Goal: Task Accomplishment & Management: Complete application form

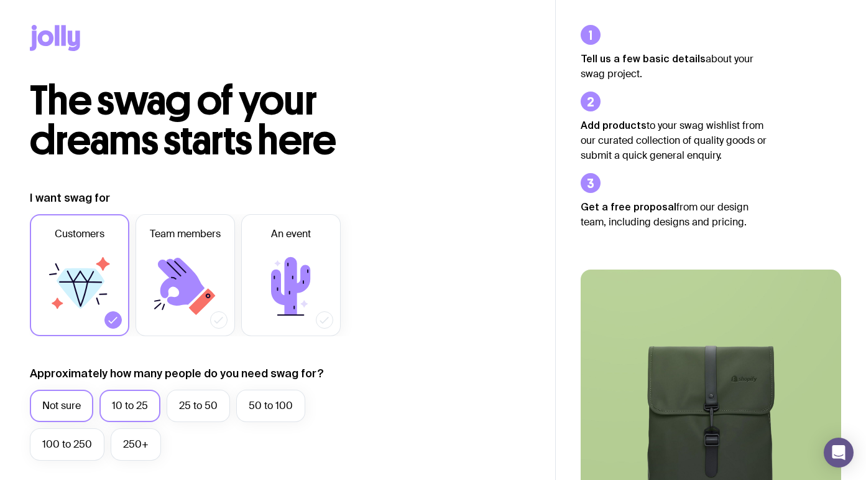
click at [129, 398] on label "10 to 25" at bounding box center [130, 405] width 61 height 32
click at [0, 0] on input "10 to 25" at bounding box center [0, 0] width 0 height 0
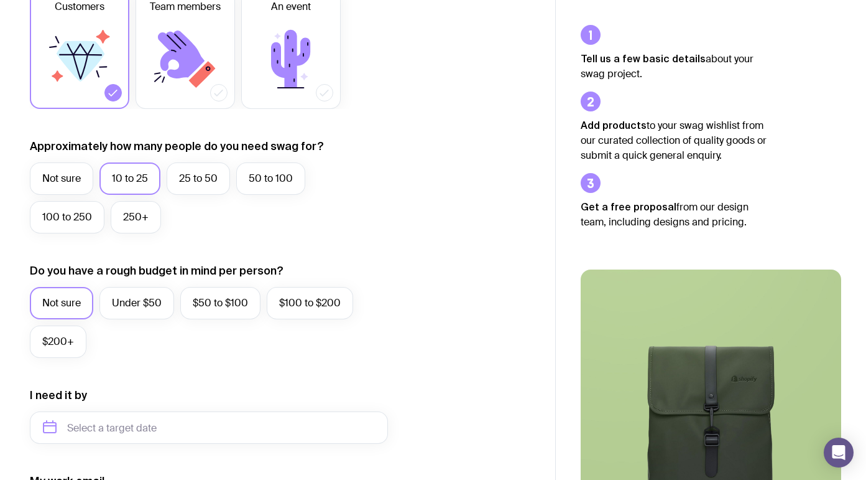
scroll to position [260, 0]
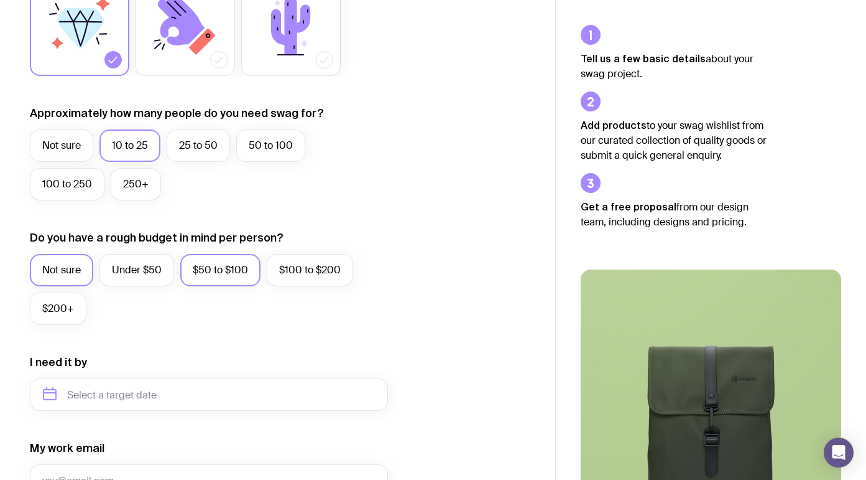
click at [206, 273] on label "$50 to $100" at bounding box center [220, 270] width 80 height 32
click at [0, 0] on input "$50 to $100" at bounding box center [0, 0] width 0 height 0
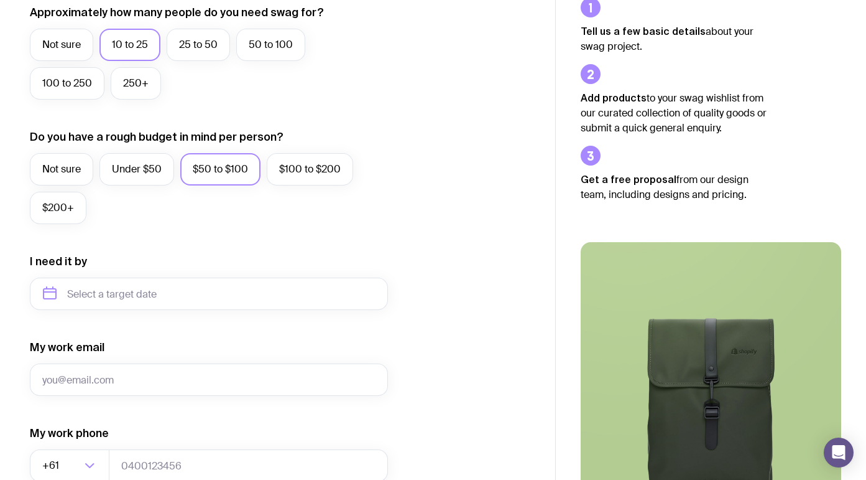
scroll to position [363, 0]
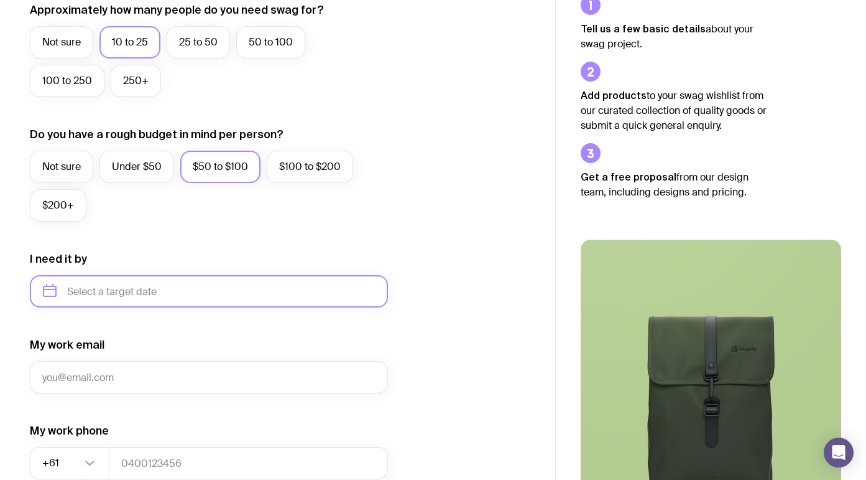
click at [101, 284] on input "text" at bounding box center [209, 291] width 358 height 32
click at [164, 447] on button "Dec" at bounding box center [159, 444] width 45 height 25
type input "December 2025"
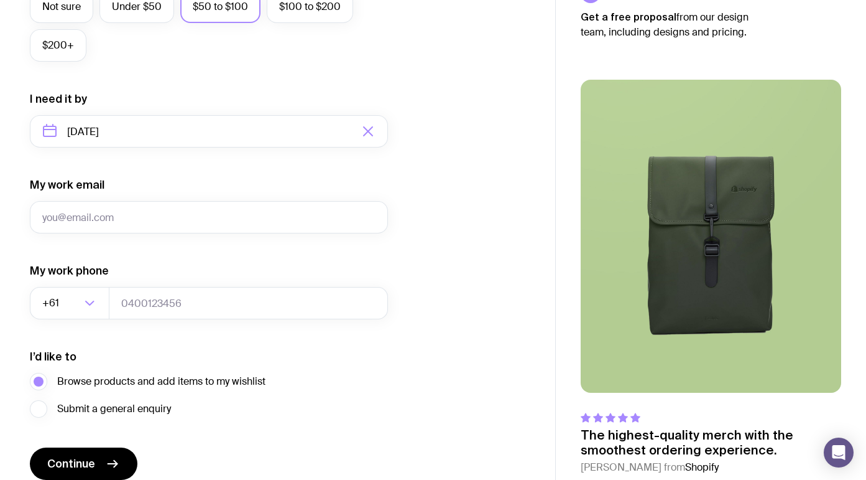
scroll to position [557, 0]
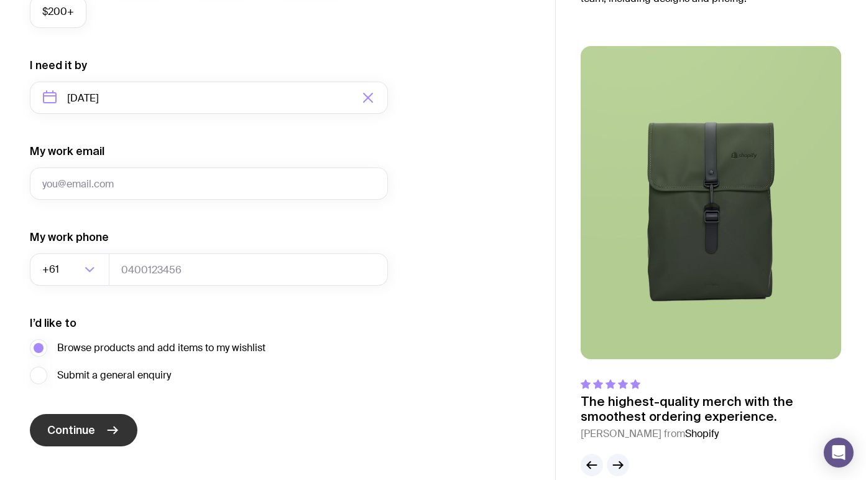
click at [114, 438] on button "Continue" at bounding box center [84, 430] width 108 height 32
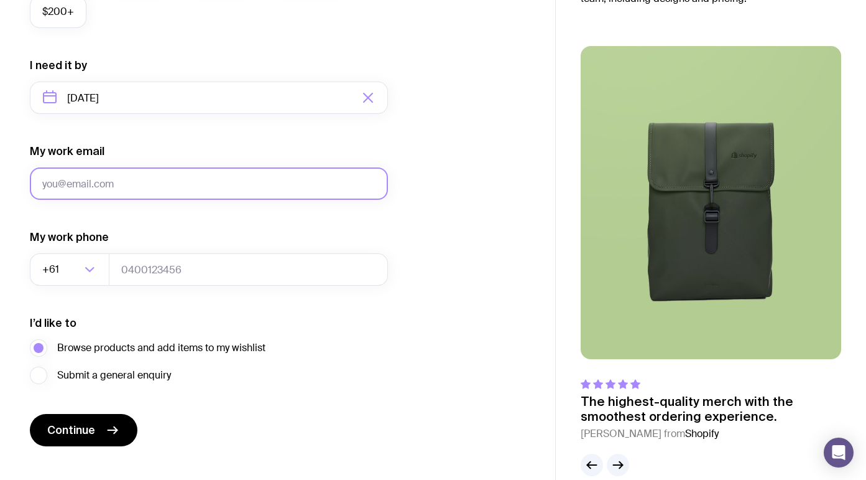
click at [269, 187] on input "My work email" at bounding box center [209, 183] width 358 height 32
type input "gabby@electricpeach.com.au"
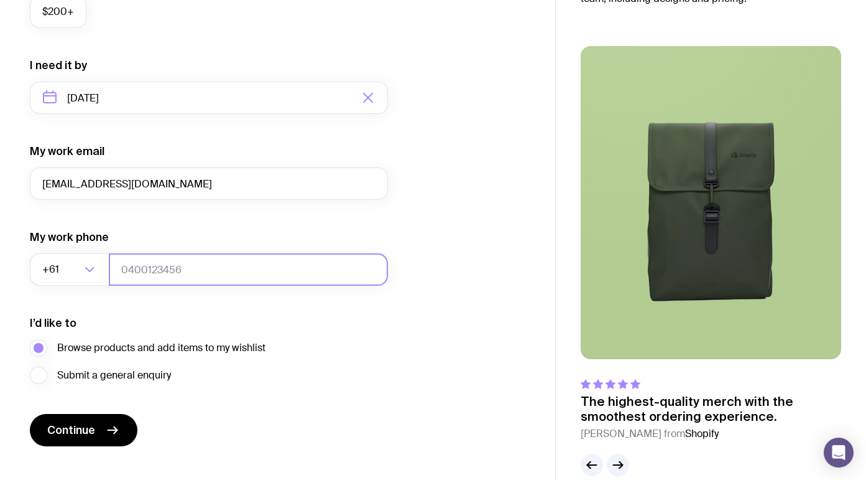
click at [270, 264] on input "tel" at bounding box center [248, 269] width 279 height 32
type input "0431302299"
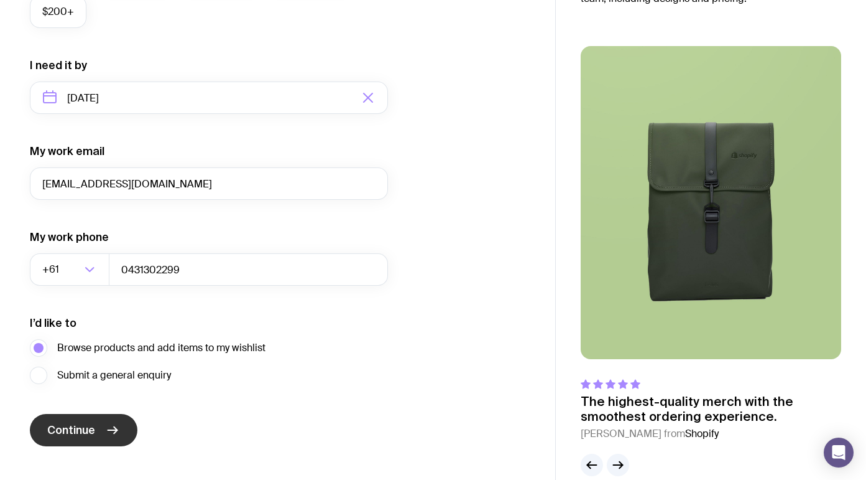
click at [79, 429] on span "Continue" at bounding box center [71, 429] width 48 height 15
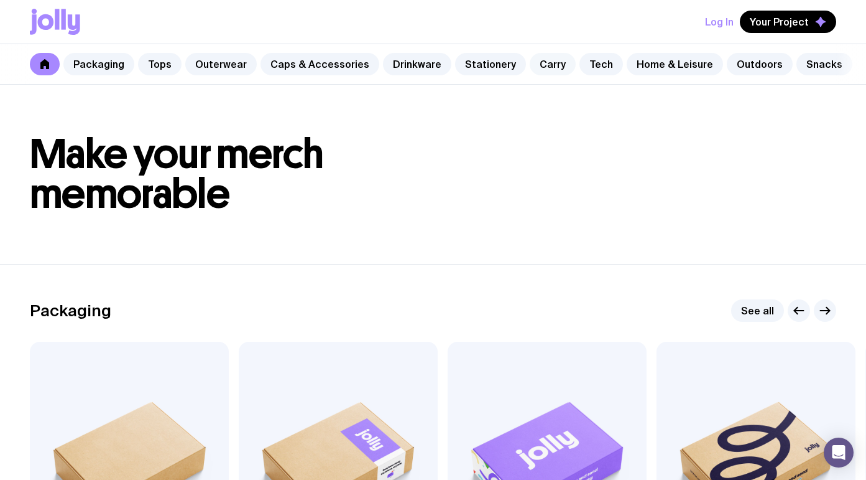
click at [539, 63] on link "Carry" at bounding box center [553, 64] width 46 height 22
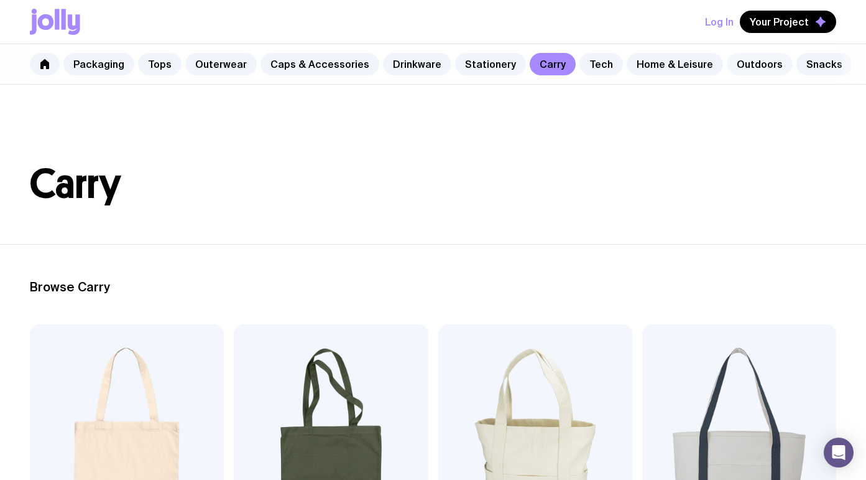
click at [736, 65] on link "Outdoors" at bounding box center [760, 64] width 66 height 22
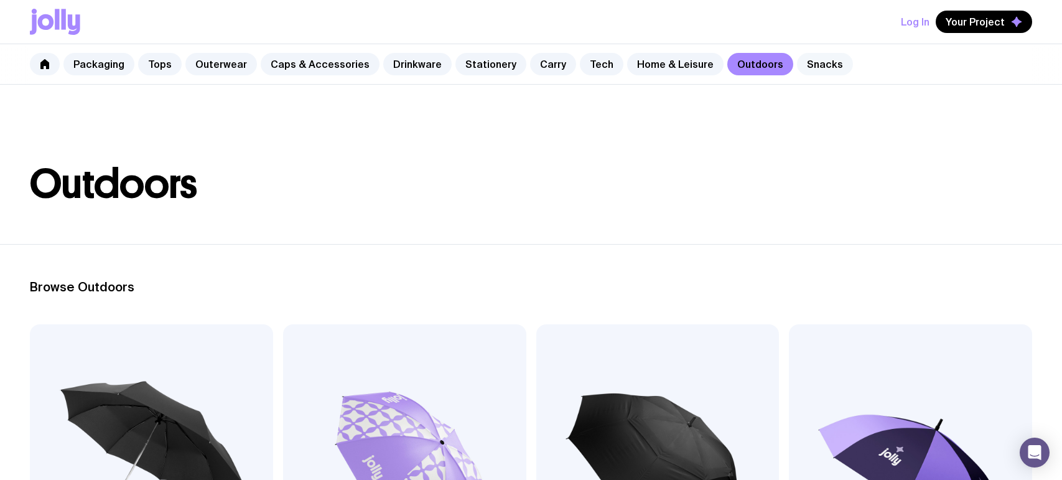
click at [797, 65] on link "Snacks" at bounding box center [825, 64] width 56 height 22
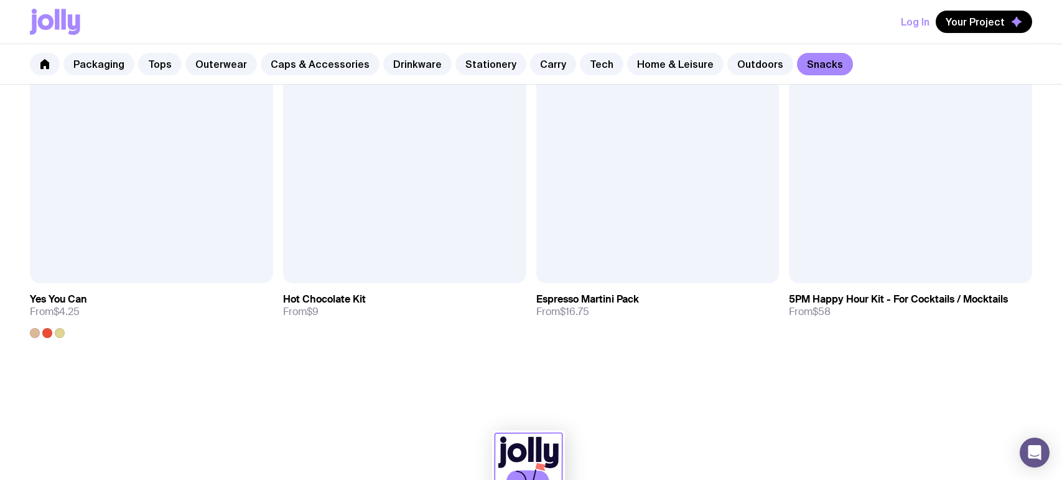
scroll to position [1078, 0]
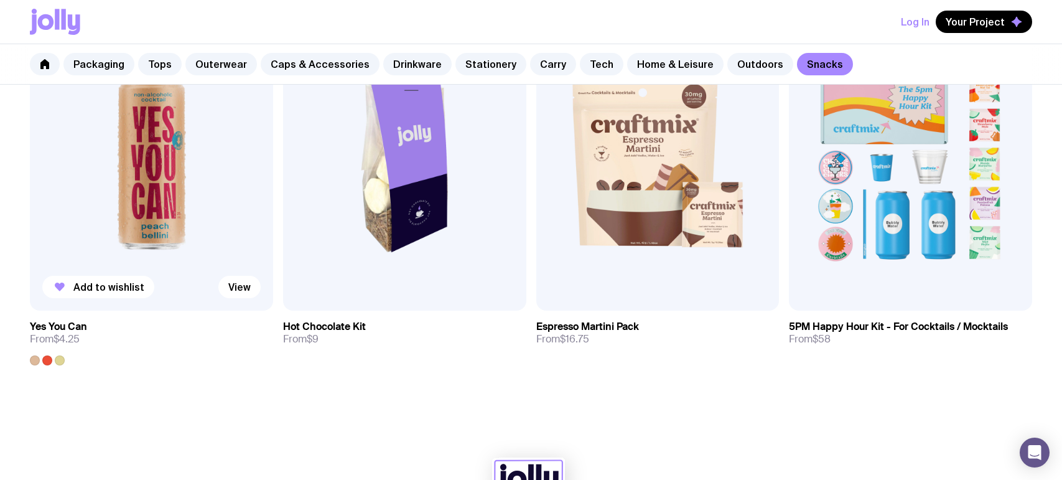
click at [174, 269] on img at bounding box center [151, 165] width 243 height 292
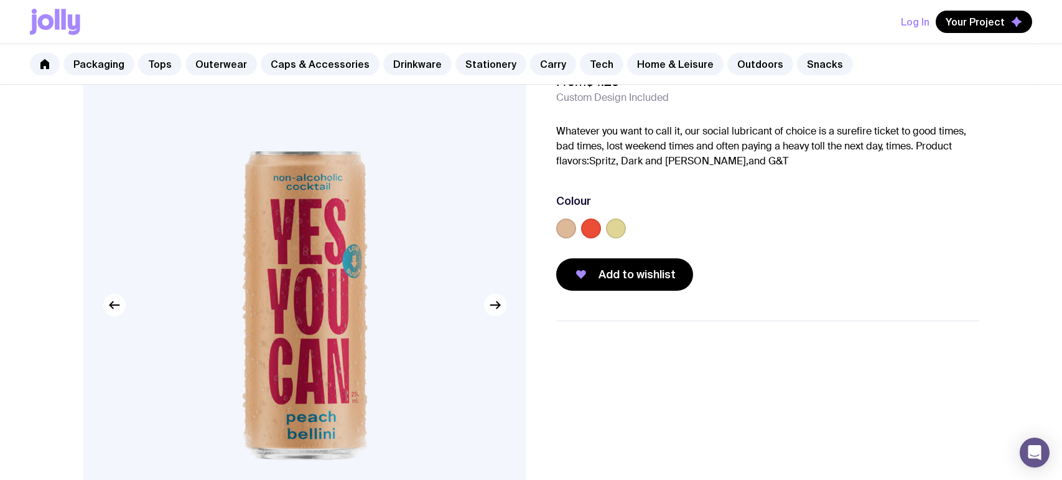
scroll to position [55, 0]
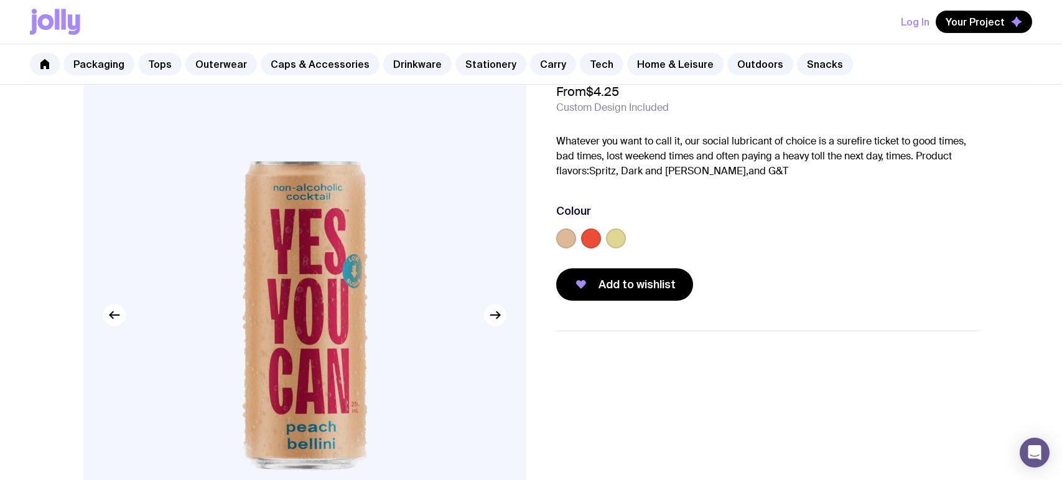
click at [493, 317] on icon "button" at bounding box center [495, 314] width 15 height 15
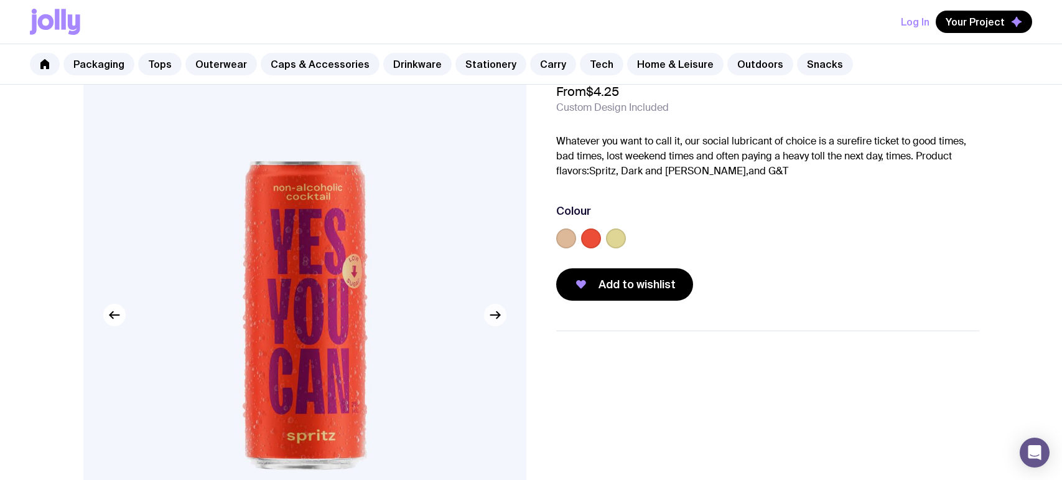
click at [493, 317] on icon "button" at bounding box center [495, 314] width 15 height 15
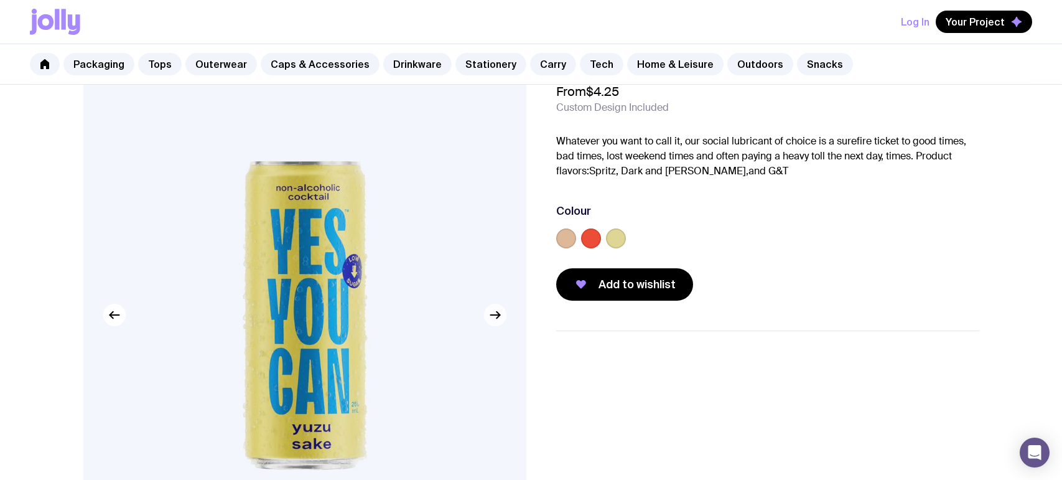
click at [493, 317] on icon "button" at bounding box center [495, 314] width 15 height 15
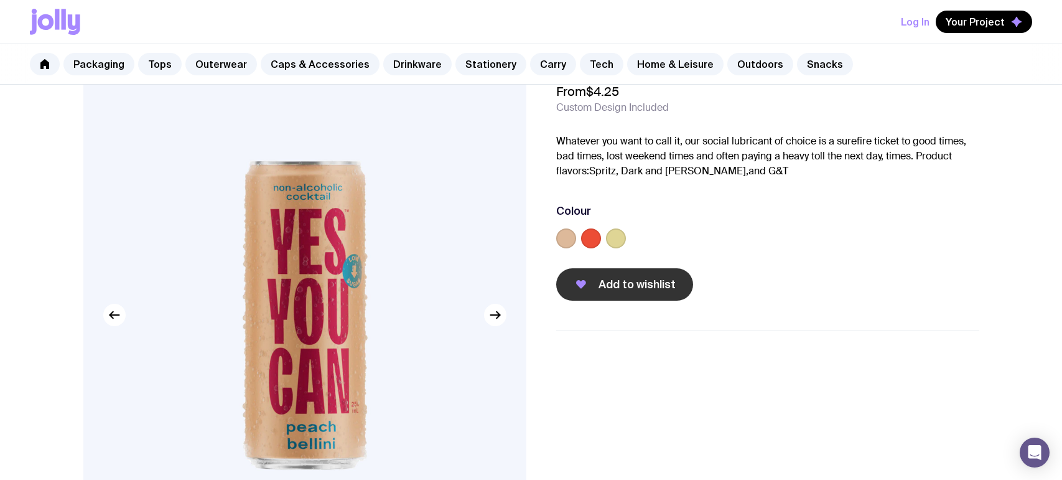
click at [628, 290] on span "Add to wishlist" at bounding box center [636, 284] width 77 height 15
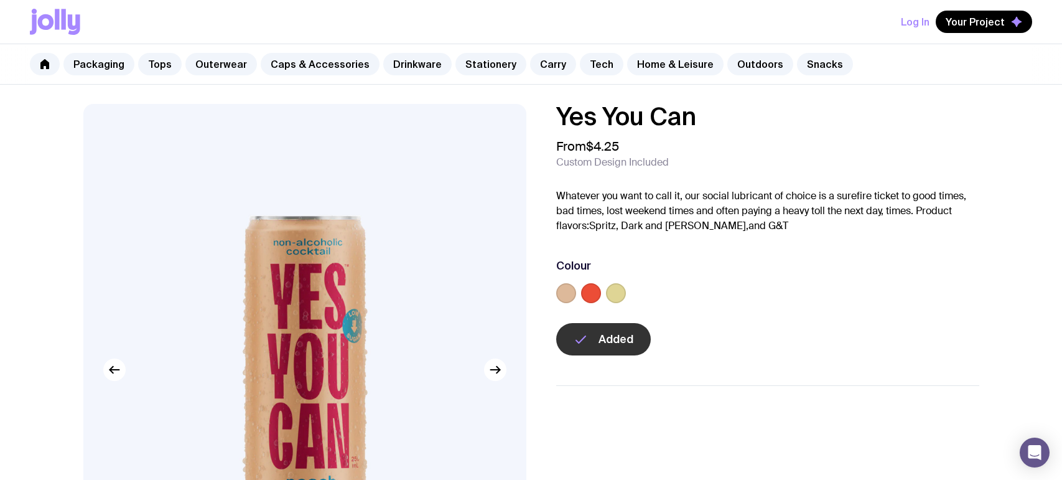
scroll to position [0, 0]
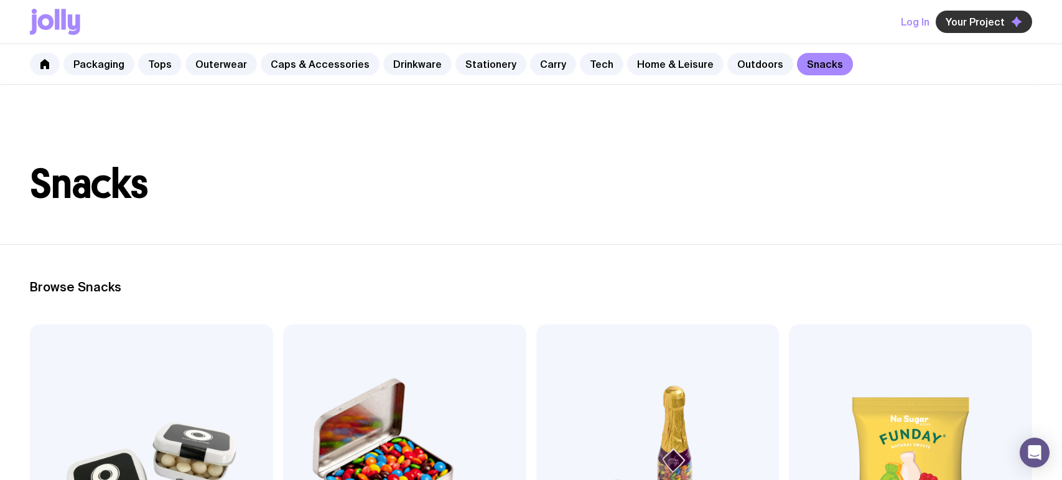
click at [866, 26] on span "Your Project" at bounding box center [974, 22] width 59 height 12
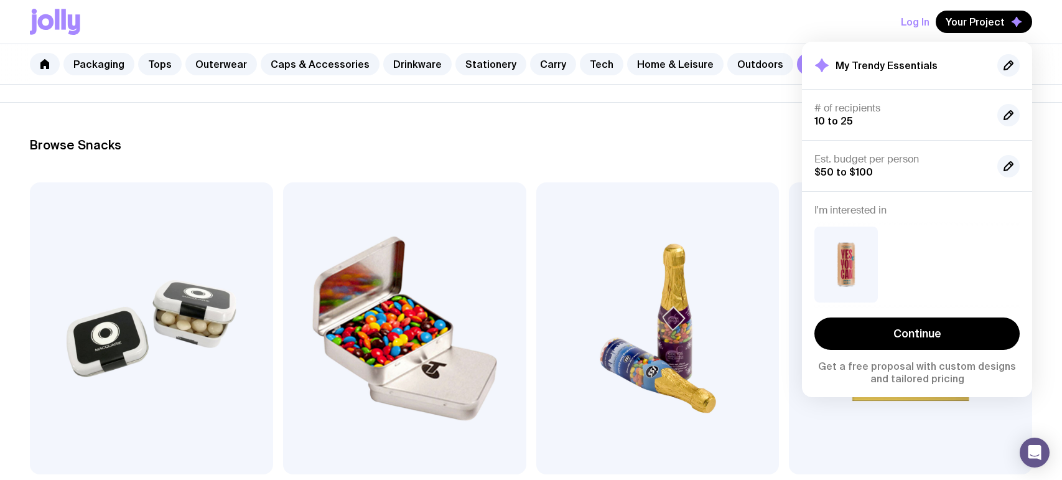
scroll to position [195, 0]
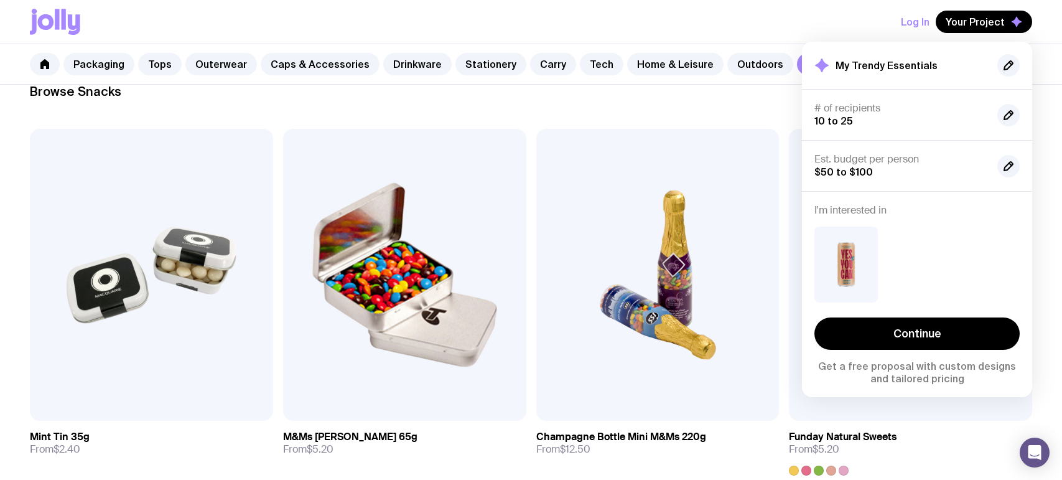
click at [866, 256] on div at bounding box center [916, 264] width 205 height 76
click at [838, 260] on img at bounding box center [845, 264] width 63 height 76
click at [866, 236] on div at bounding box center [916, 264] width 205 height 76
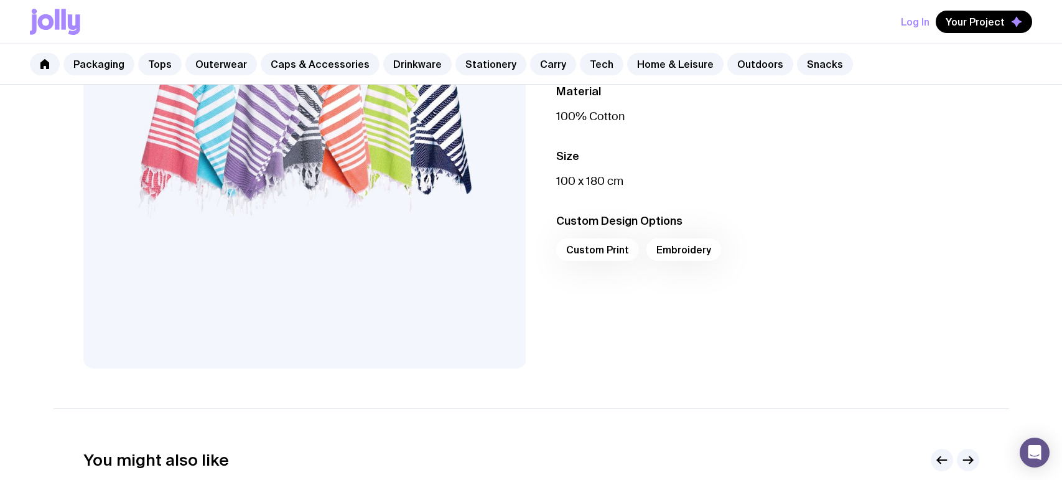
scroll to position [285, 0]
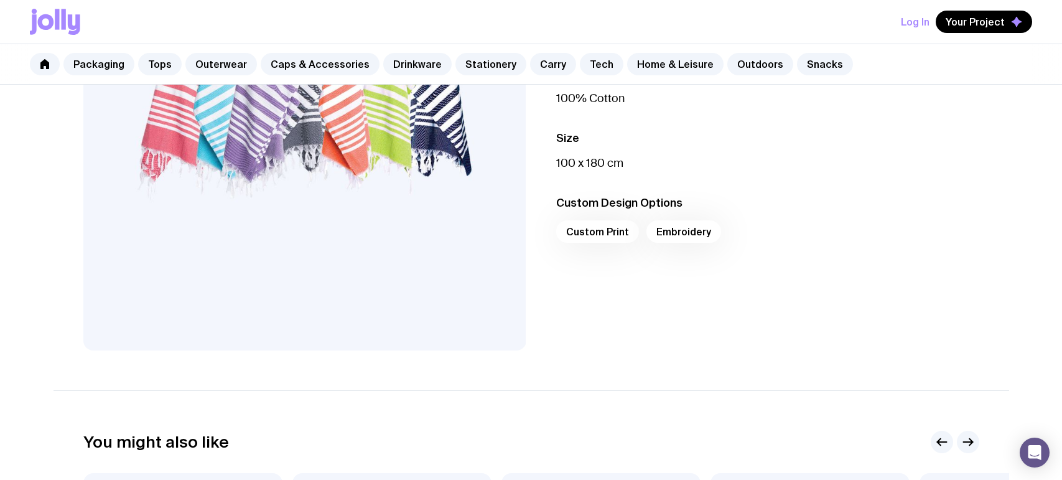
click at [694, 235] on div "Custom Print Embroidery" at bounding box center [767, 235] width 423 height 30
click at [625, 236] on div "Custom Print Embroidery" at bounding box center [767, 235] width 423 height 30
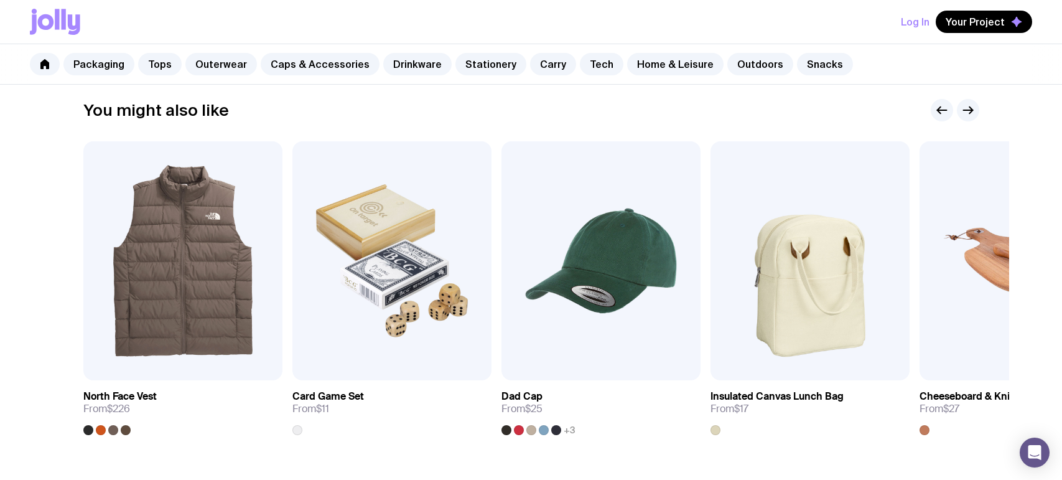
scroll to position [0, 0]
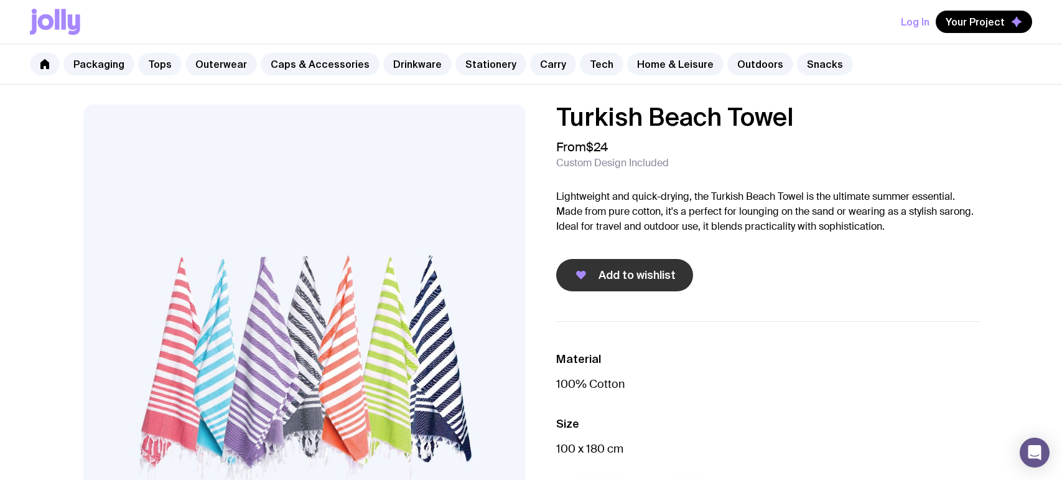
click at [605, 275] on span "Add to wishlist" at bounding box center [636, 274] width 77 height 15
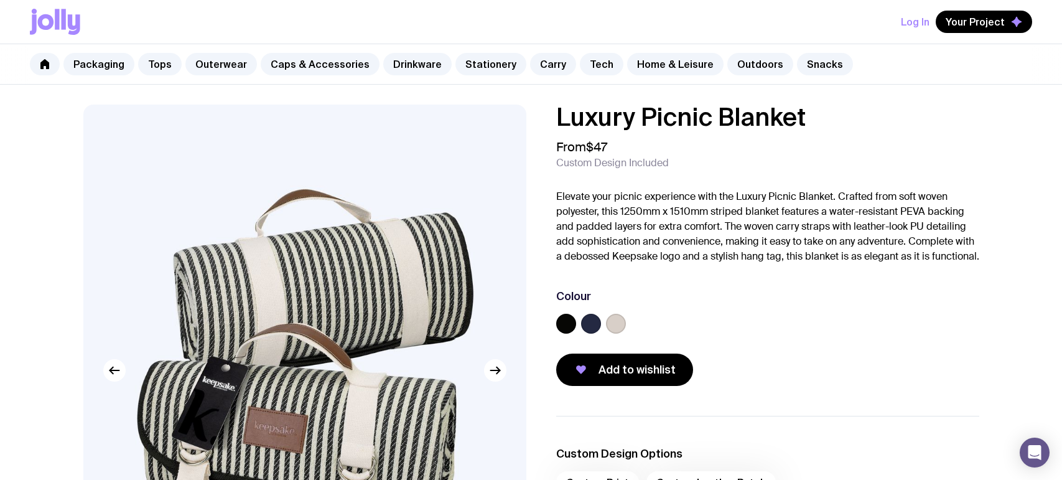
click at [619, 333] on label at bounding box center [616, 323] width 20 height 20
click at [0, 0] on input "radio" at bounding box center [0, 0] width 0 height 0
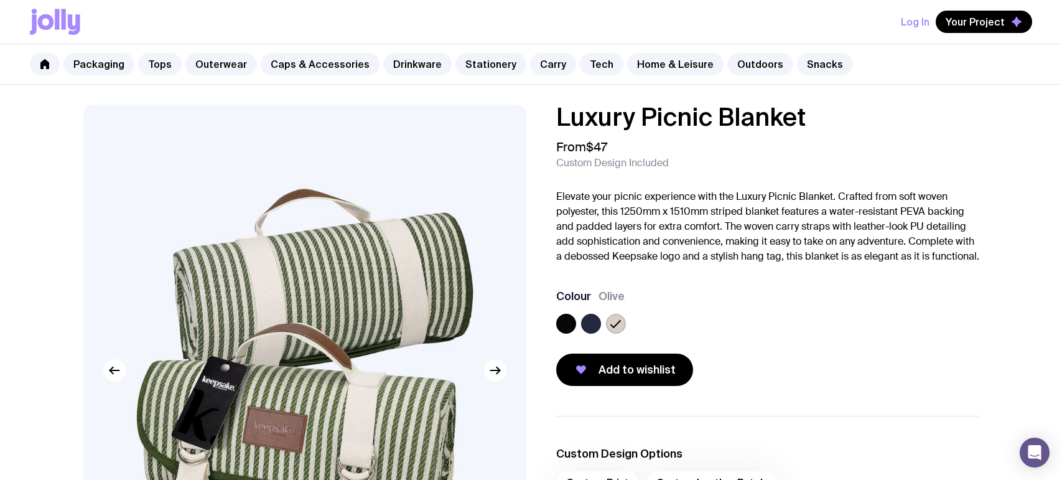
click at [612, 331] on icon at bounding box center [615, 323] width 15 height 15
click at [0, 0] on input "radio" at bounding box center [0, 0] width 0 height 0
click at [594, 333] on label at bounding box center [591, 323] width 20 height 20
click at [0, 0] on input "radio" at bounding box center [0, 0] width 0 height 0
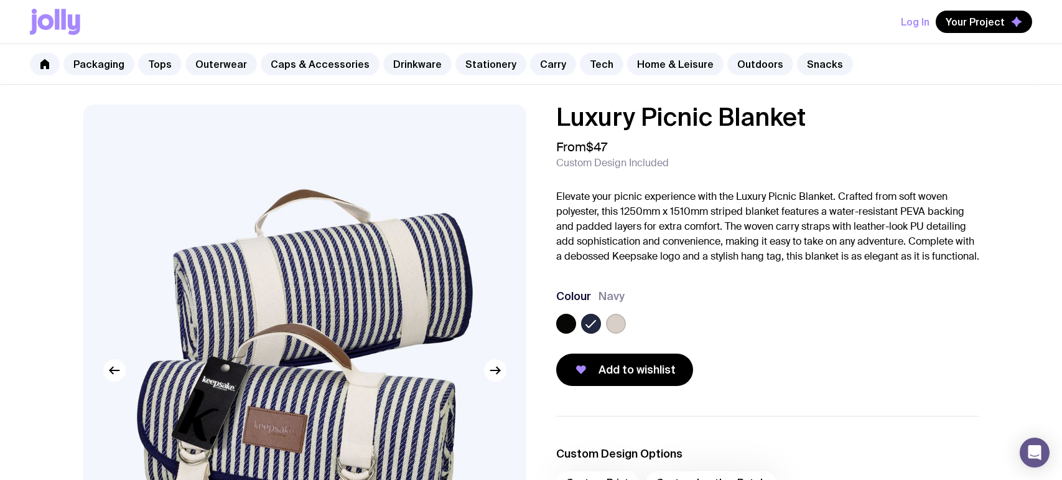
click at [569, 333] on label at bounding box center [566, 323] width 20 height 20
click at [0, 0] on input "radio" at bounding box center [0, 0] width 0 height 0
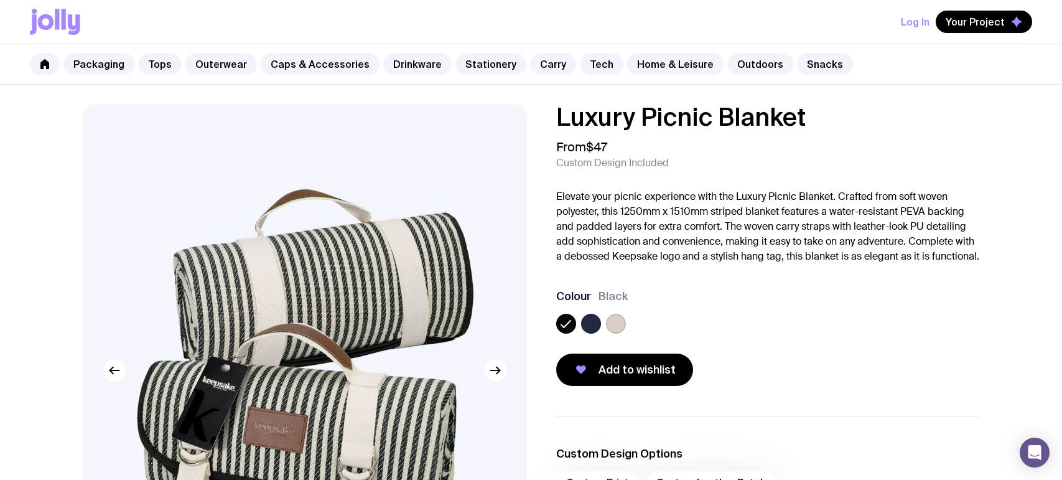
click at [587, 333] on label at bounding box center [591, 323] width 20 height 20
click at [0, 0] on input "radio" at bounding box center [0, 0] width 0 height 0
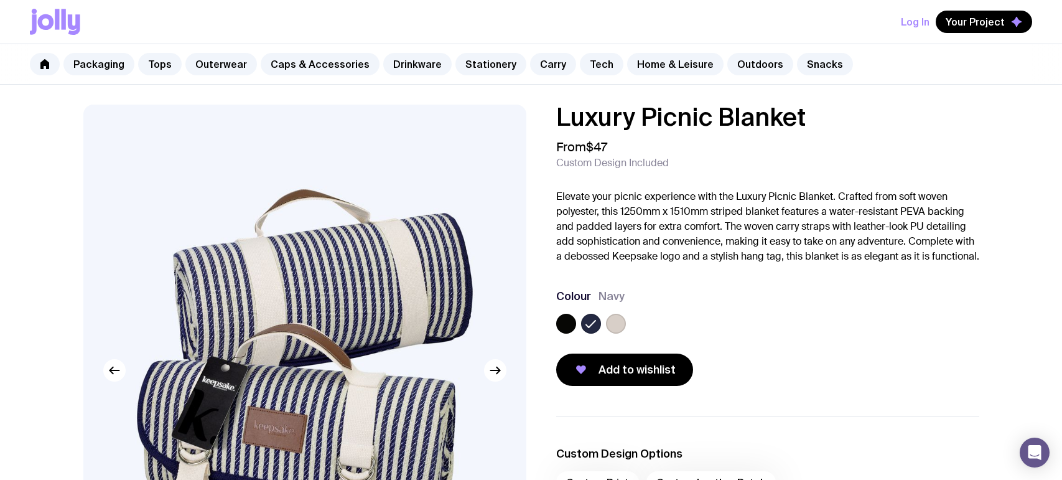
click at [609, 333] on label at bounding box center [616, 323] width 20 height 20
click at [0, 0] on input "radio" at bounding box center [0, 0] width 0 height 0
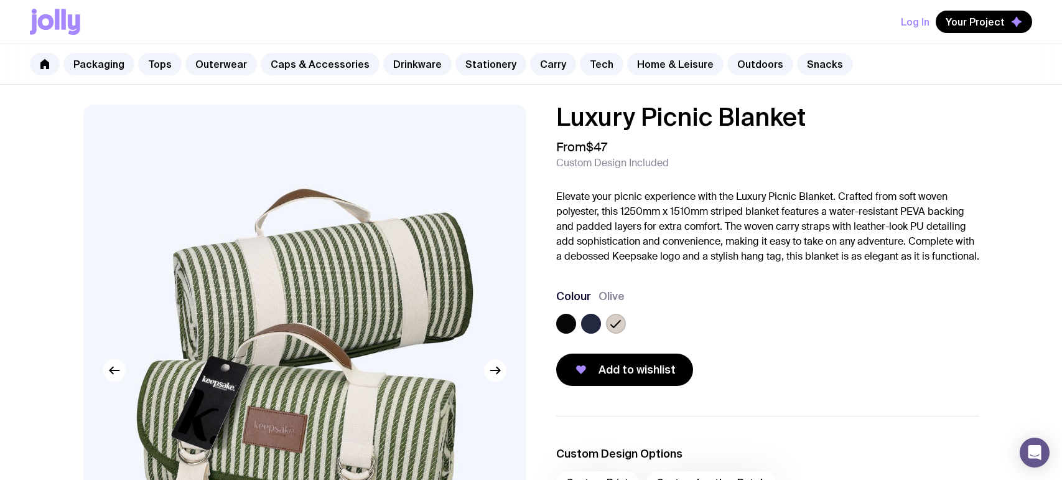
click at [588, 333] on label at bounding box center [591, 323] width 20 height 20
click at [0, 0] on input "radio" at bounding box center [0, 0] width 0 height 0
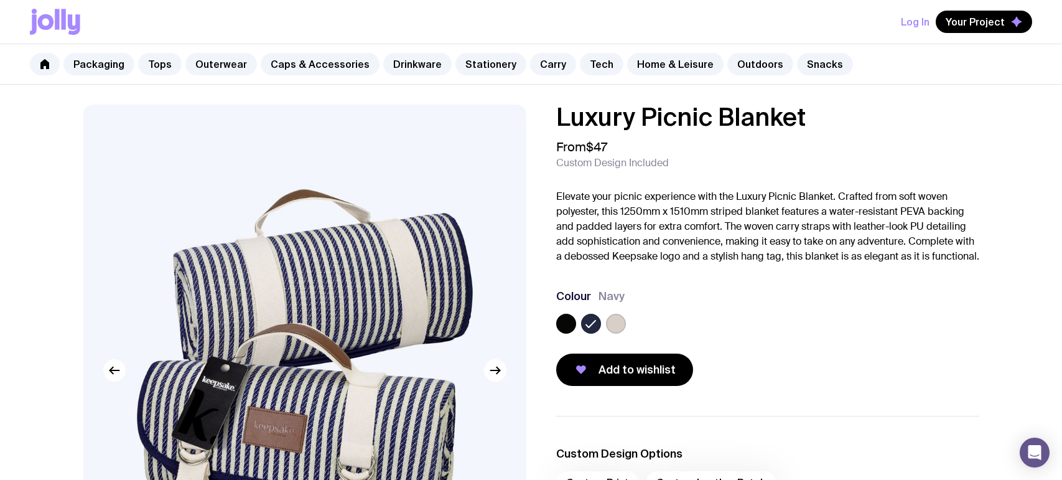
click at [571, 333] on label at bounding box center [566, 323] width 20 height 20
click at [0, 0] on input "radio" at bounding box center [0, 0] width 0 height 0
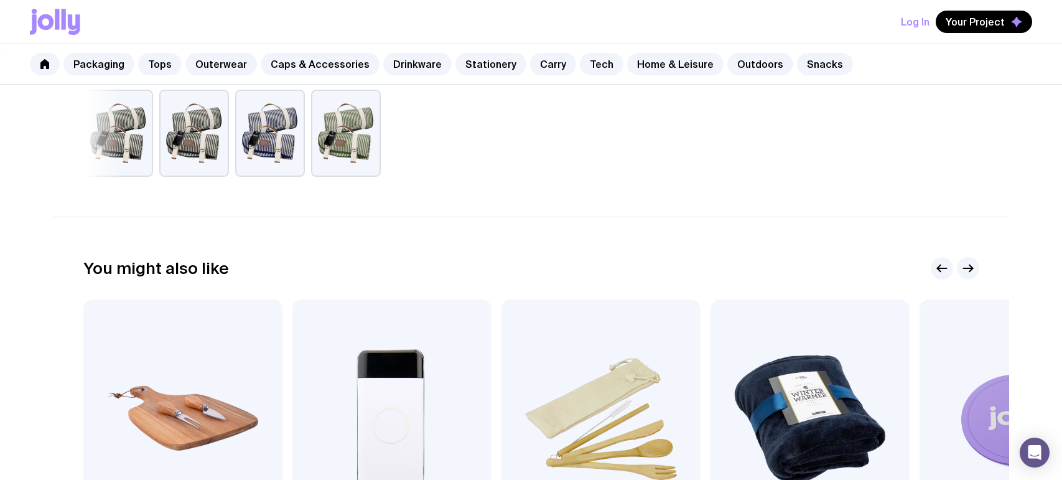
scroll to position [131, 0]
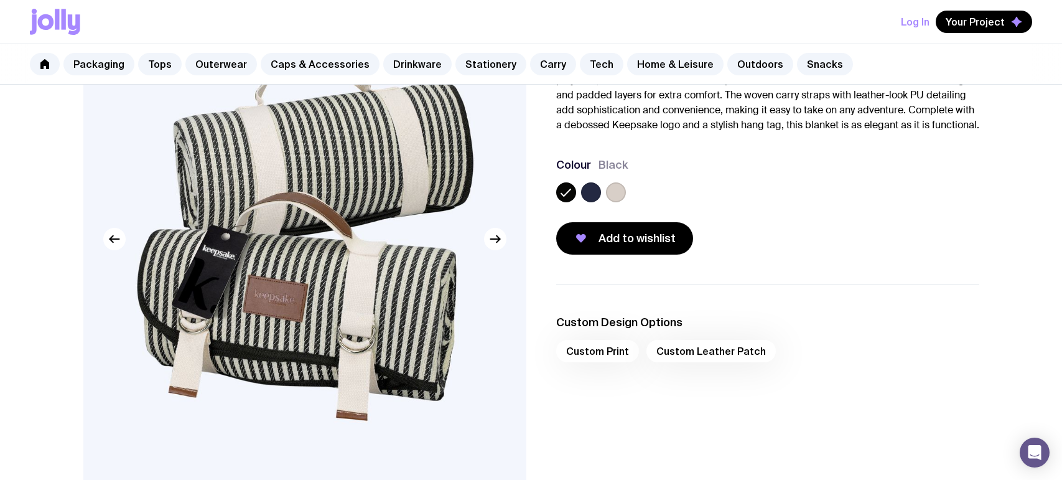
click at [866, 10] on div "Log In Your Project" at bounding box center [531, 22] width 1002 height 44
click at [866, 21] on span "Your Project" at bounding box center [974, 22] width 59 height 12
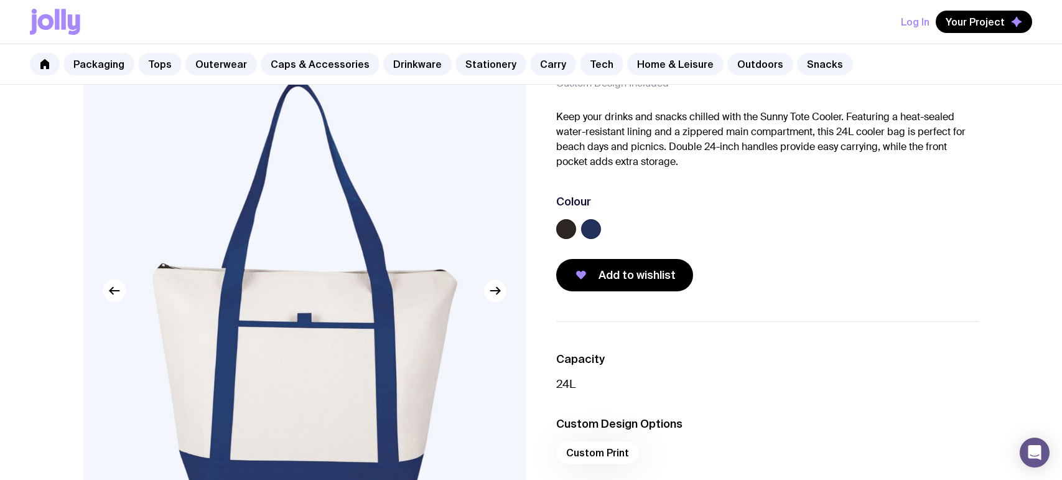
scroll to position [76, 0]
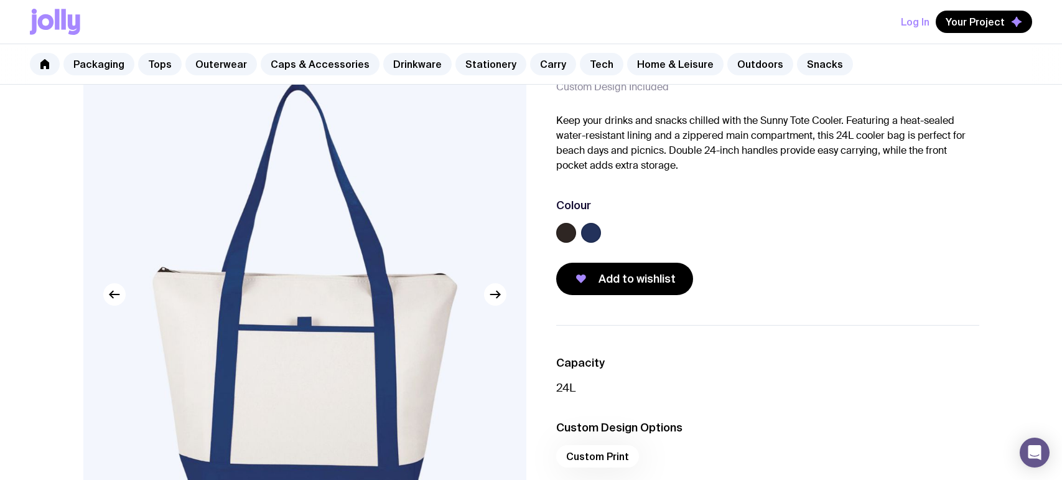
click at [587, 233] on label at bounding box center [591, 233] width 20 height 20
click at [0, 0] on input "radio" at bounding box center [0, 0] width 0 height 0
click at [569, 234] on label at bounding box center [566, 233] width 20 height 20
click at [0, 0] on input "radio" at bounding box center [0, 0] width 0 height 0
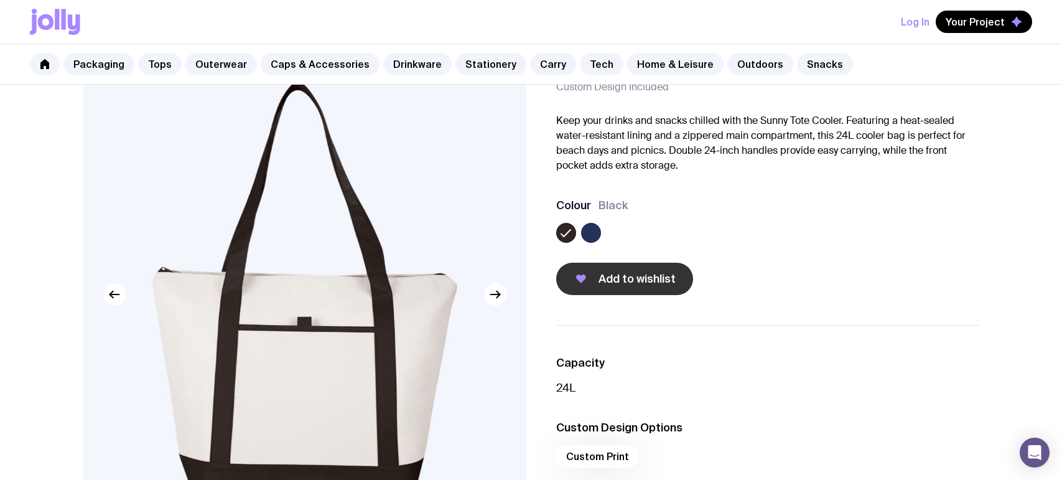
click at [637, 279] on span "Add to wishlist" at bounding box center [636, 278] width 77 height 15
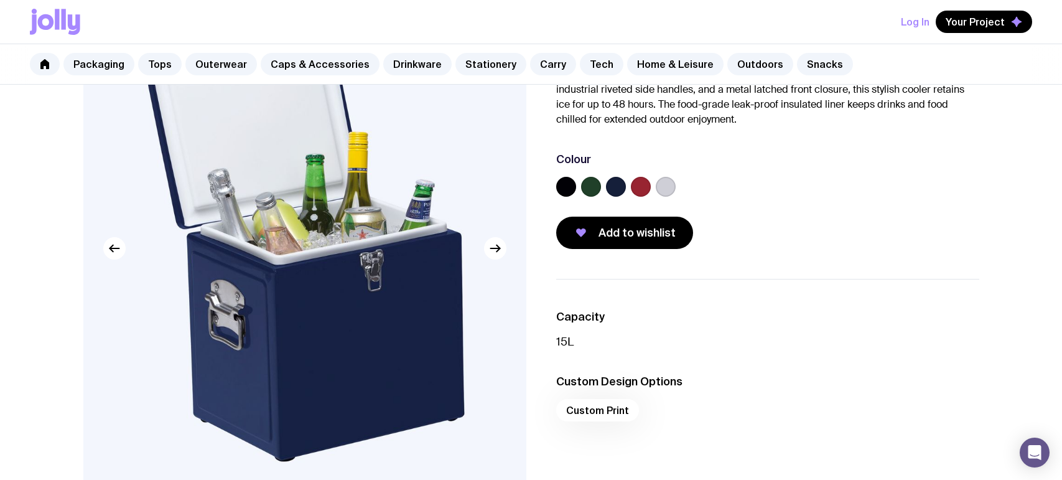
scroll to position [118, 0]
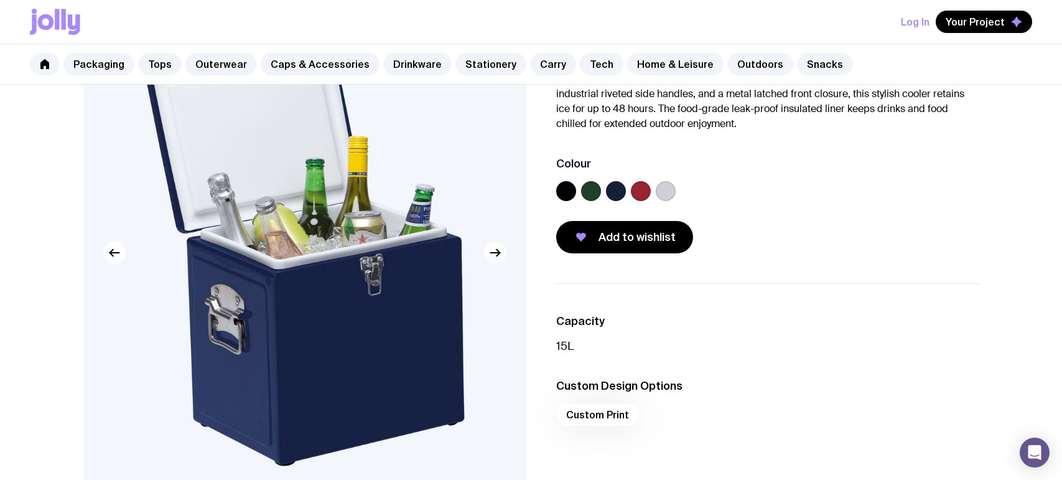
click at [493, 251] on icon "button" at bounding box center [495, 252] width 15 height 15
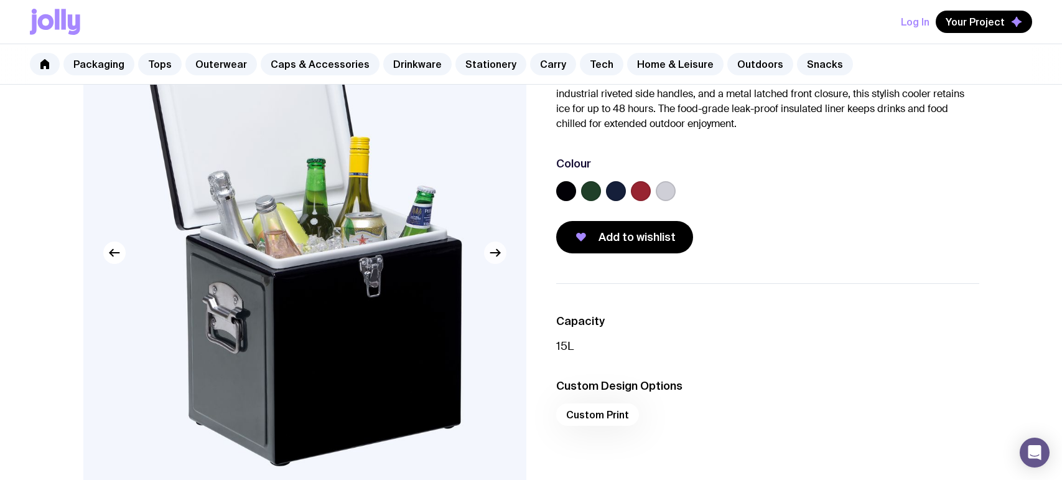
click at [493, 251] on icon "button" at bounding box center [495, 252] width 15 height 15
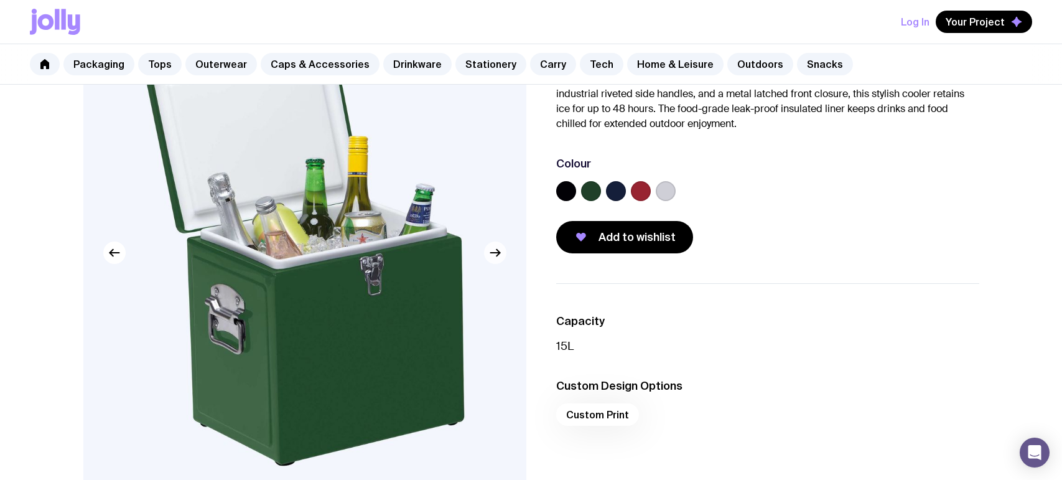
click at [493, 251] on icon "button" at bounding box center [495, 252] width 15 height 15
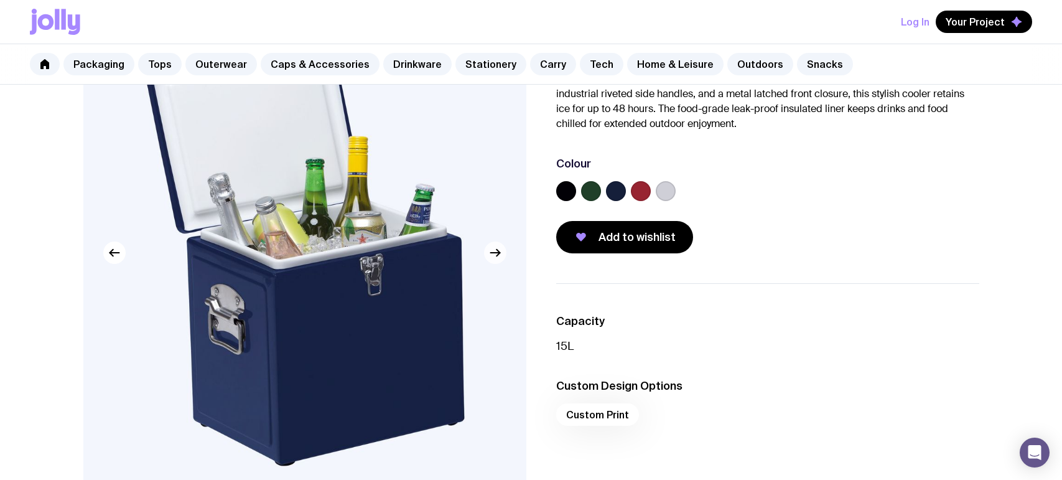
click at [493, 251] on icon "button" at bounding box center [495, 252] width 15 height 15
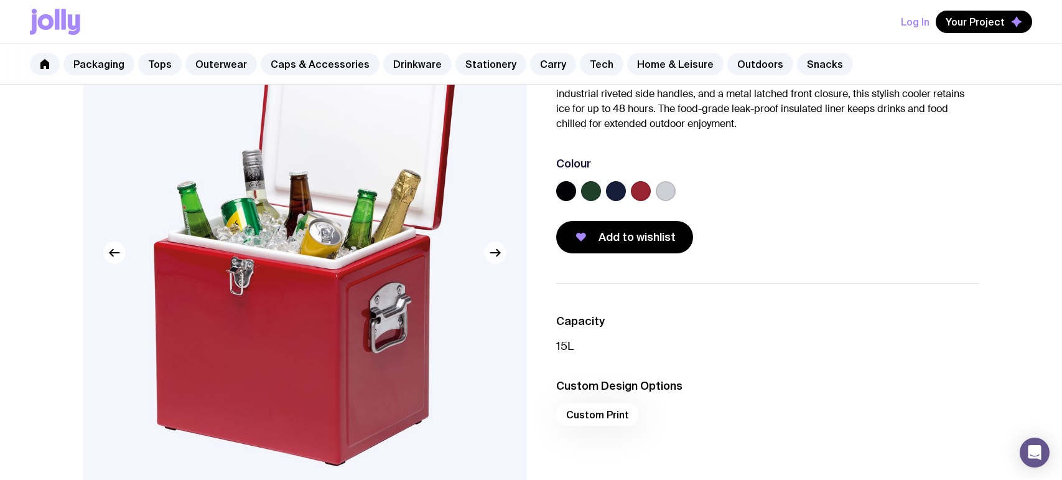
click at [493, 251] on icon "button" at bounding box center [495, 252] width 15 height 15
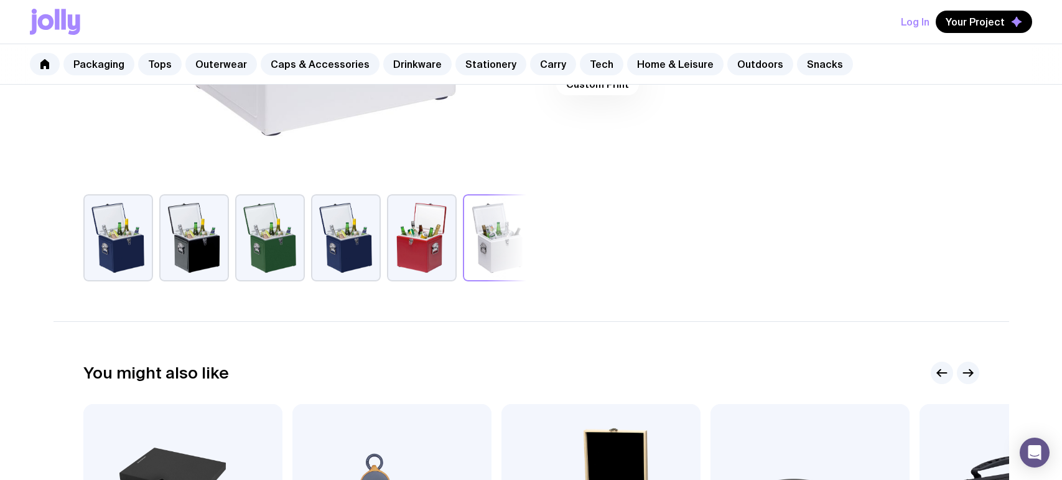
scroll to position [381, 0]
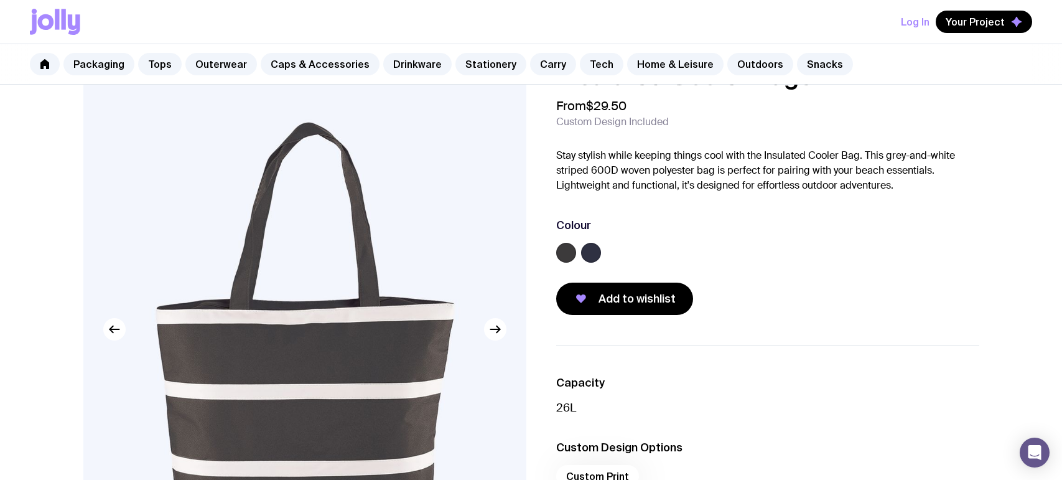
scroll to position [51, 0]
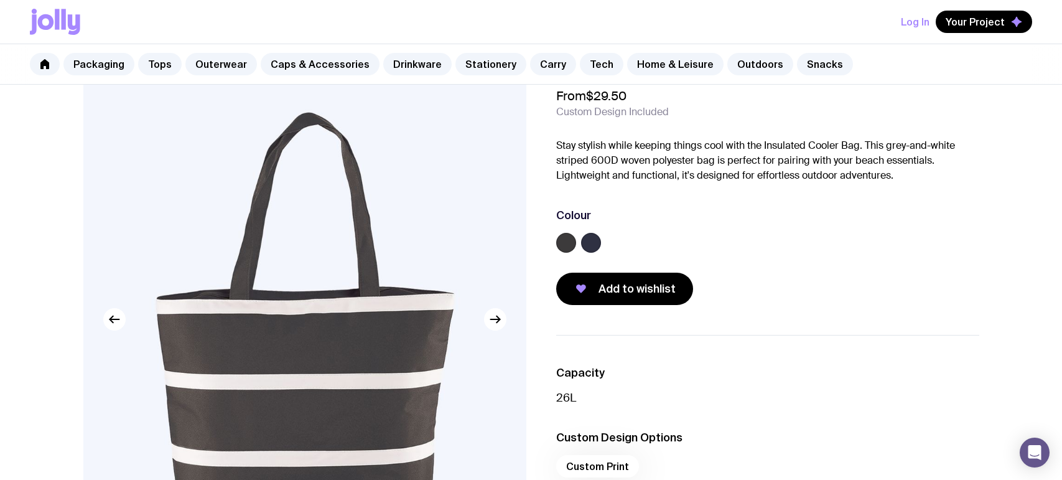
click at [585, 239] on label at bounding box center [591, 243] width 20 height 20
click at [0, 0] on input "radio" at bounding box center [0, 0] width 0 height 0
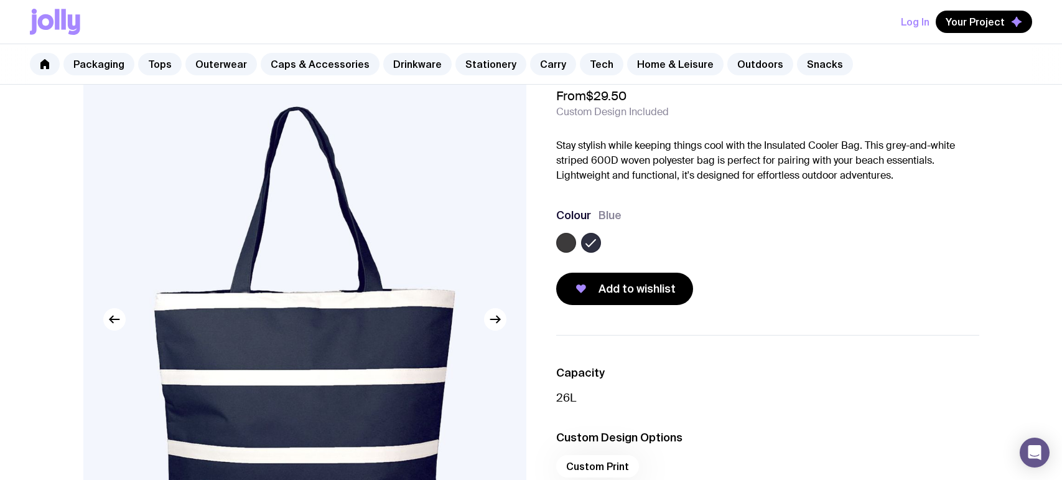
click at [570, 244] on label at bounding box center [566, 243] width 20 height 20
click at [0, 0] on input "radio" at bounding box center [0, 0] width 0 height 0
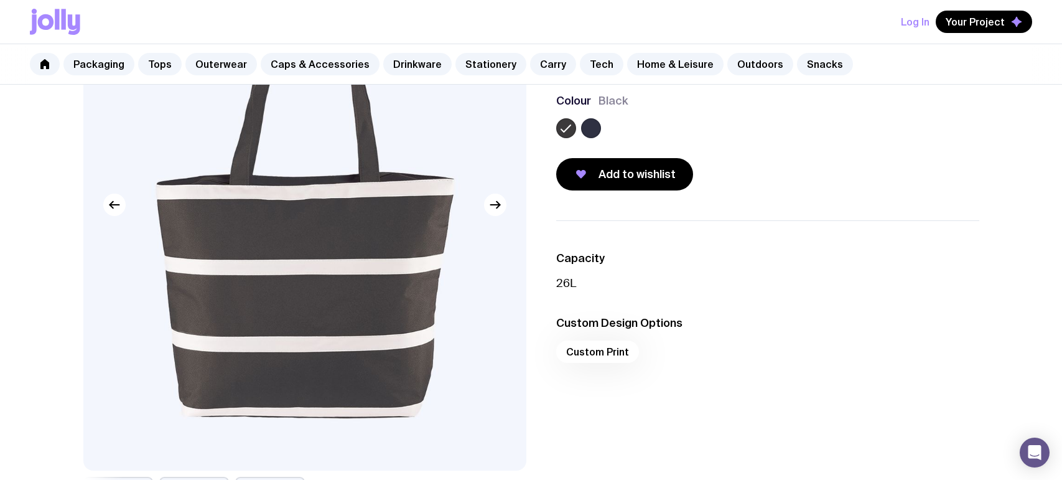
scroll to position [0, 0]
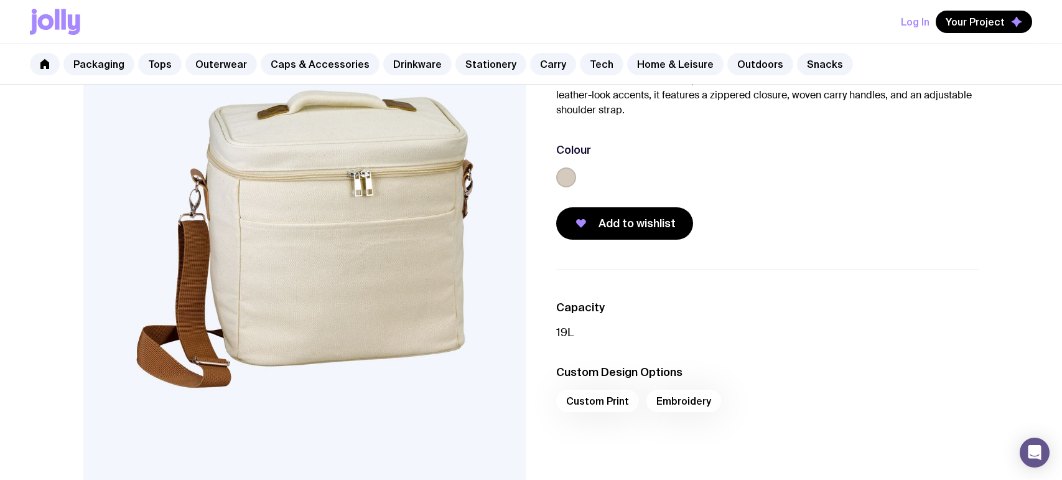
scroll to position [131, 0]
click at [628, 225] on span "Add to wishlist" at bounding box center [636, 223] width 77 height 15
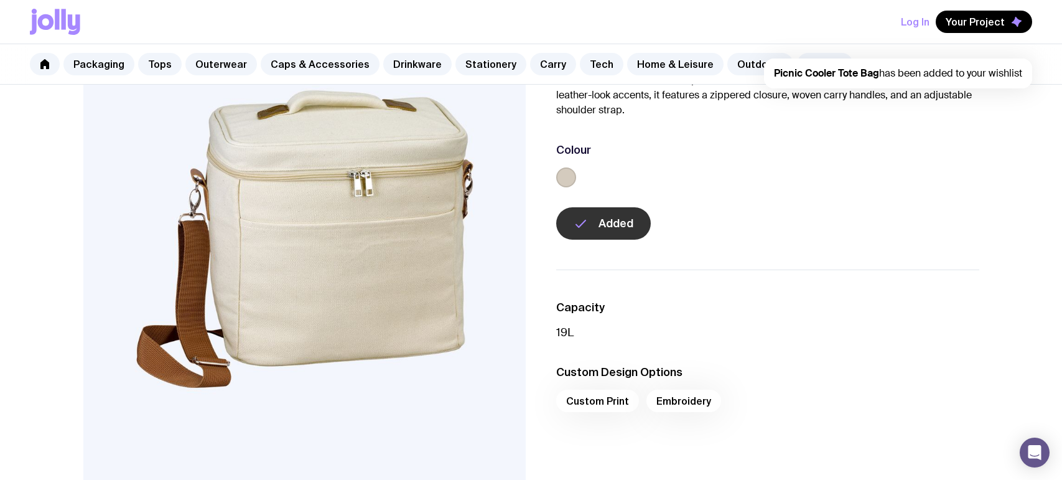
scroll to position [0, 0]
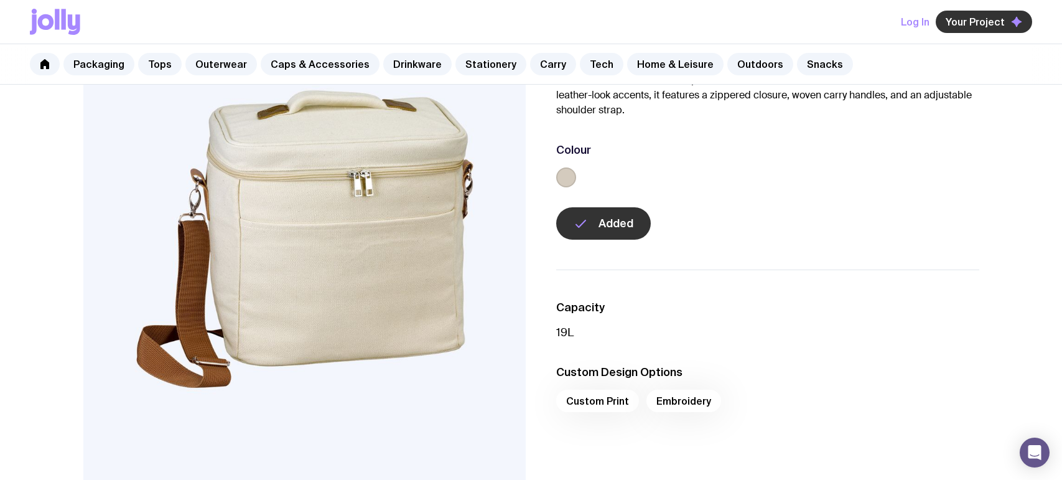
click at [973, 24] on span "Your Project" at bounding box center [974, 22] width 59 height 12
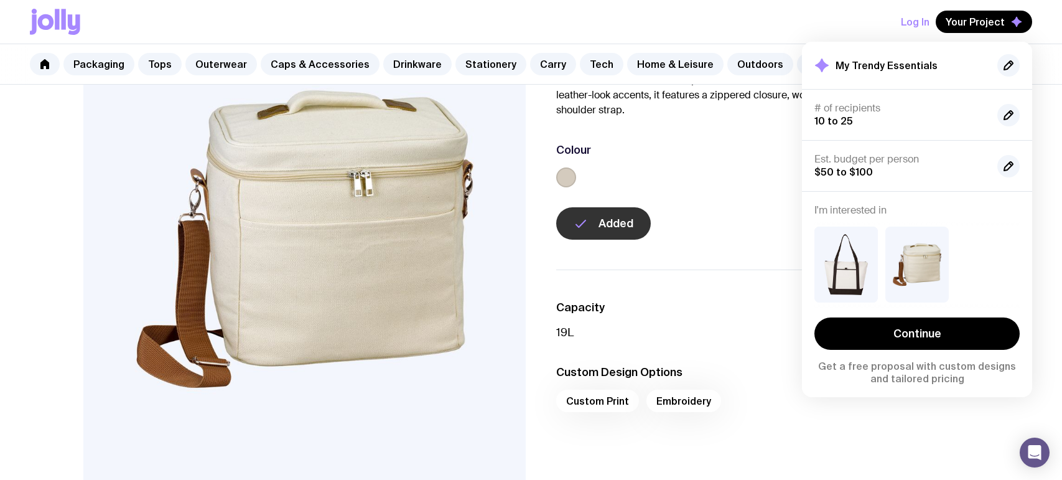
click at [678, 6] on div "Log In Your Project My Trendy Essentials # of recipients 10 to 25 Est. budget p…" at bounding box center [531, 22] width 1002 height 44
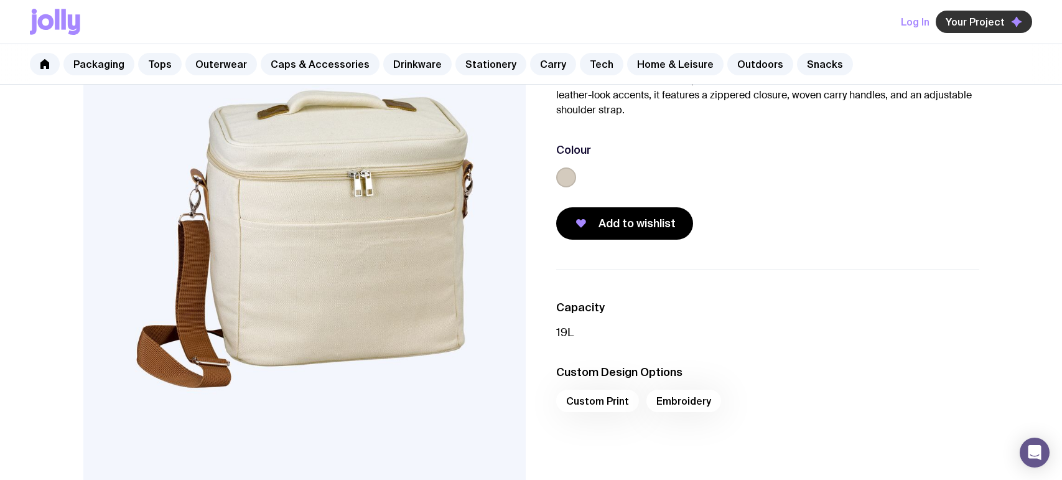
click at [1001, 21] on span "Your Project" at bounding box center [974, 22] width 59 height 12
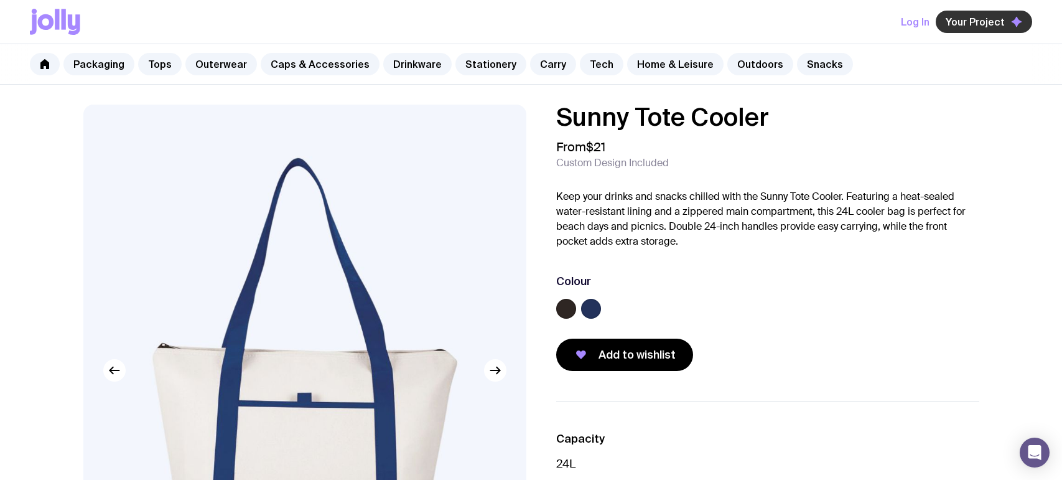
click at [977, 25] on span "Your Project" at bounding box center [974, 22] width 59 height 12
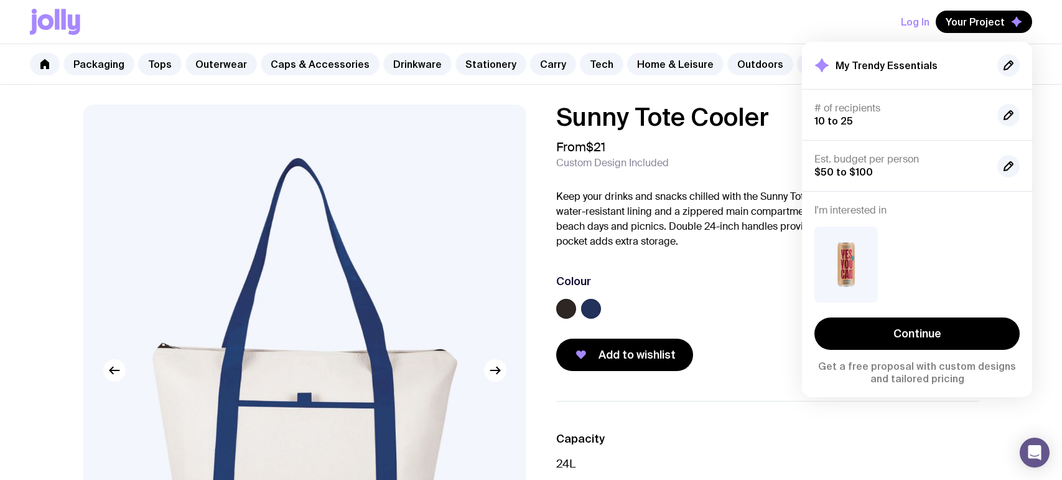
click at [723, 226] on p "Keep your drinks and snacks chilled with the Sunny Tote Cooler. Featuring a hea…" at bounding box center [767, 219] width 423 height 60
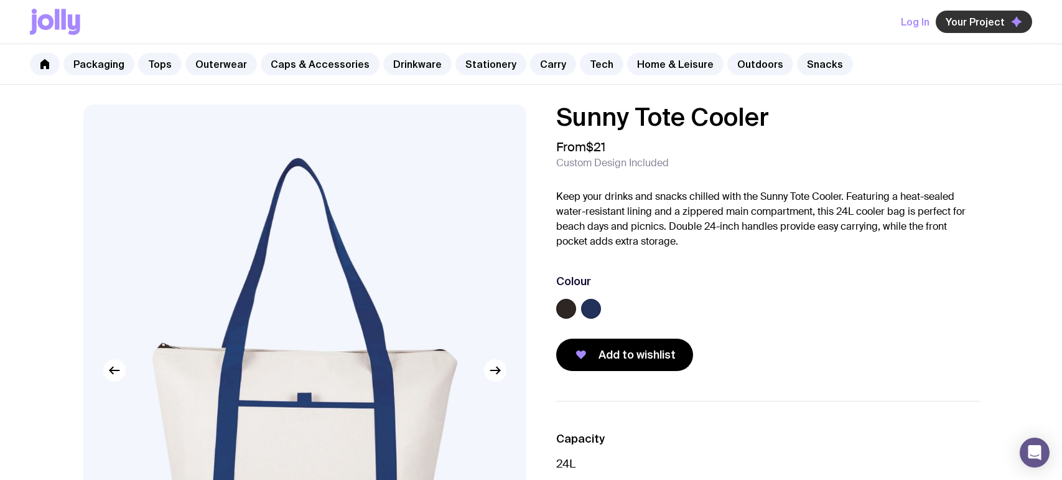
click at [957, 26] on span "Your Project" at bounding box center [974, 22] width 59 height 12
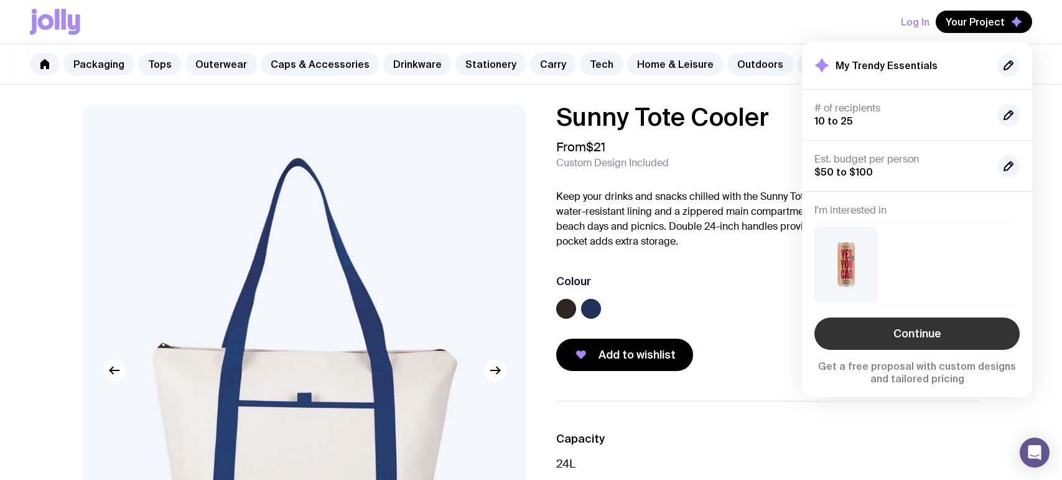
click at [901, 332] on link "Continue" at bounding box center [916, 333] width 205 height 32
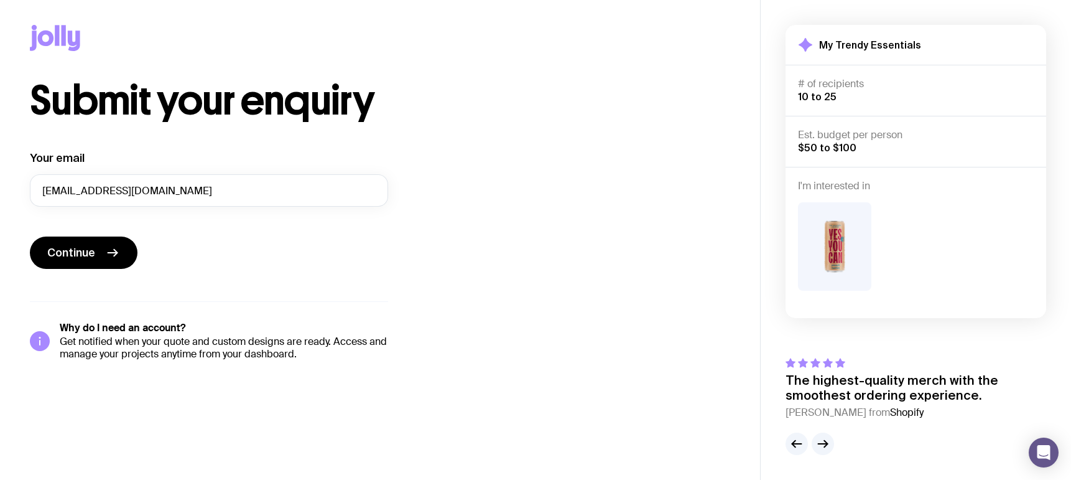
click at [586, 216] on div "Submit your enquiry Your email [EMAIL_ADDRESS][DOMAIN_NAME] Continue Why do I n…" at bounding box center [380, 220] width 700 height 279
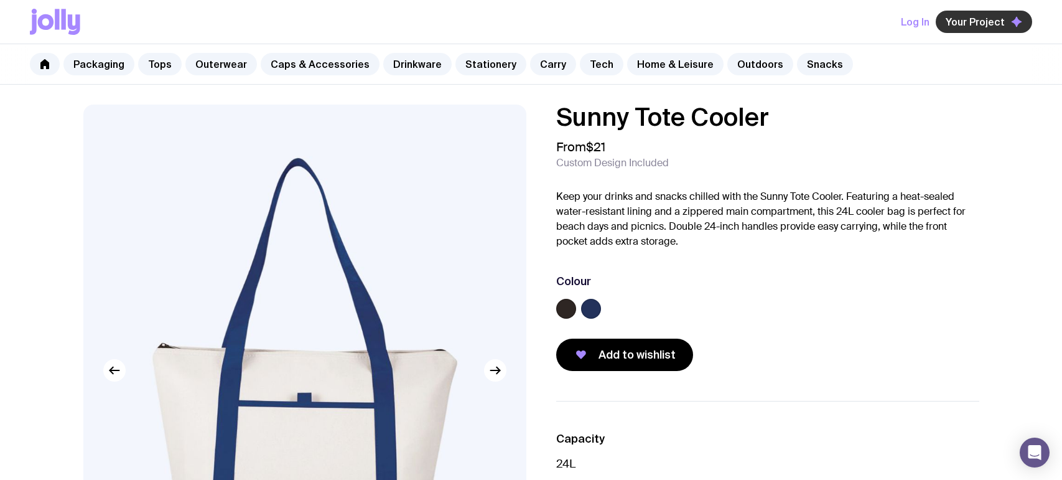
click at [1008, 14] on button "Your Project" at bounding box center [983, 22] width 96 height 22
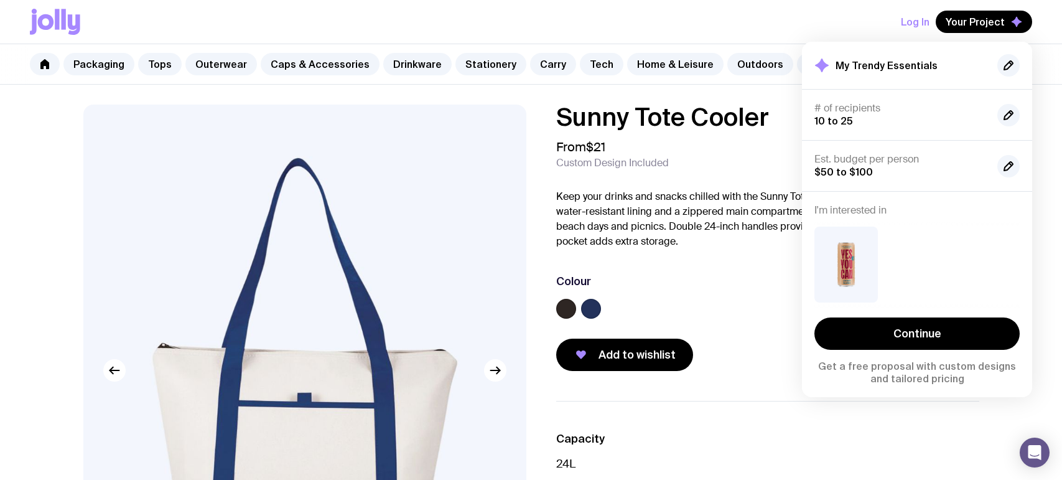
click at [749, 258] on div "Sunny Tote Cooler From $21 Custom Design Included Keep your drinks and snacks c…" at bounding box center [767, 237] width 423 height 266
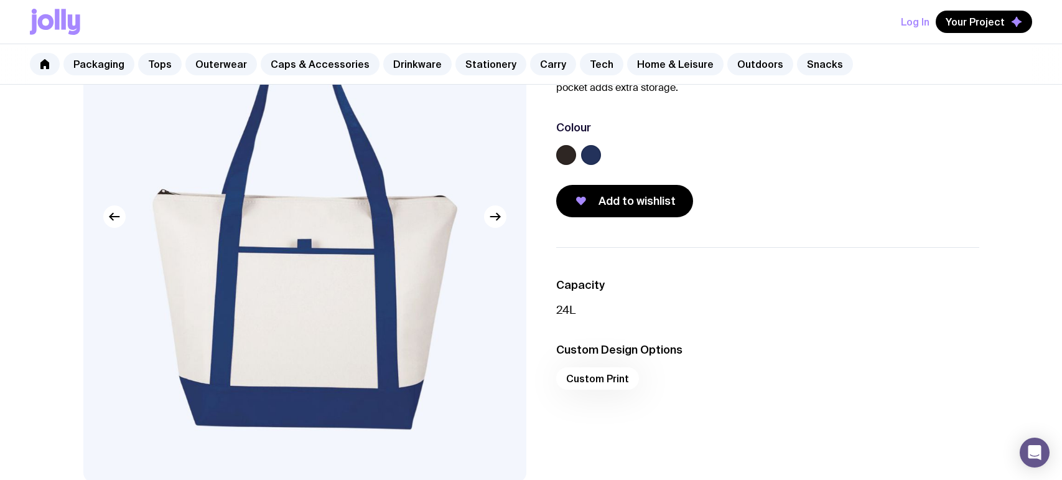
scroll to position [152, 0]
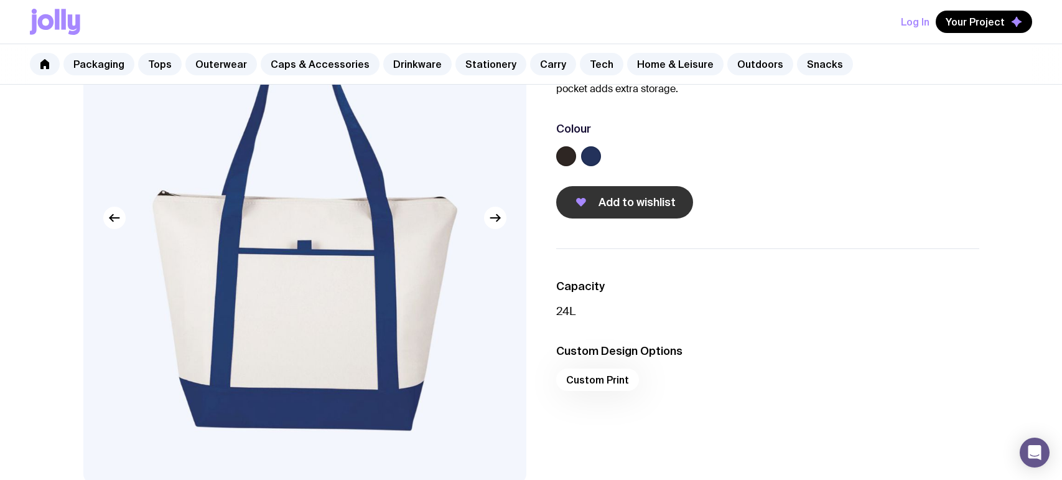
click at [647, 203] on span "Add to wishlist" at bounding box center [636, 202] width 77 height 15
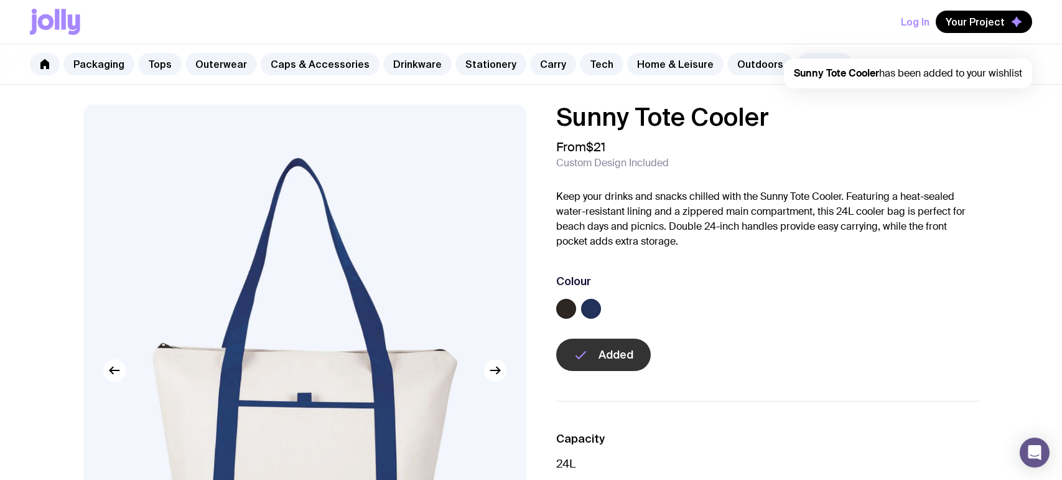
scroll to position [0, 0]
click at [735, 62] on link "Outdoors" at bounding box center [760, 64] width 66 height 22
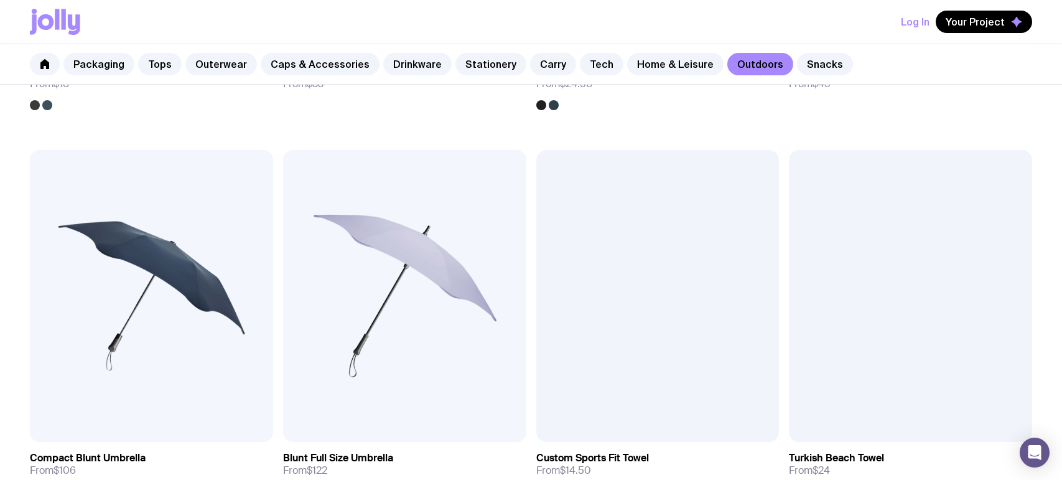
scroll to position [672, 0]
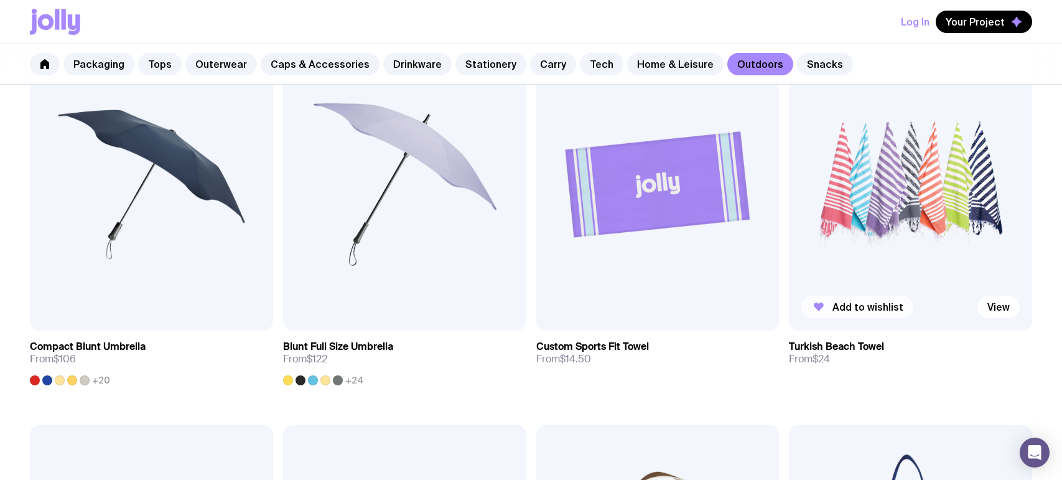
click at [853, 304] on span "Add to wishlist" at bounding box center [867, 306] width 71 height 12
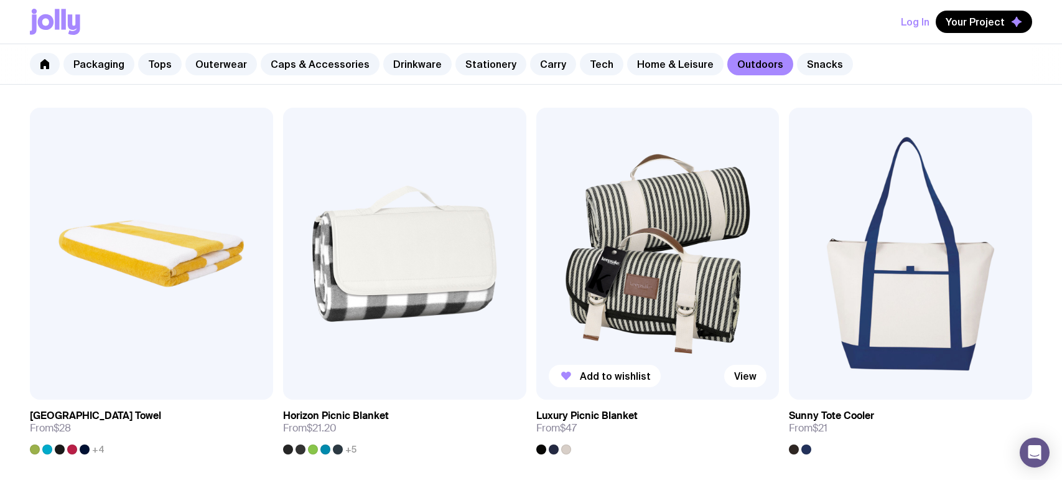
scroll to position [990, 0]
click at [150, 297] on img at bounding box center [151, 253] width 243 height 292
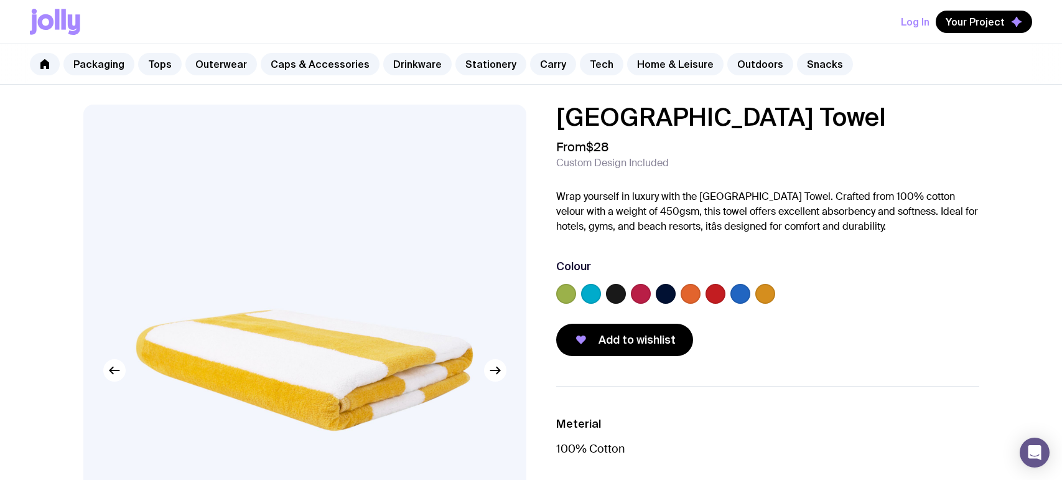
click at [685, 292] on label at bounding box center [690, 294] width 20 height 20
click at [0, 0] on input "radio" at bounding box center [0, 0] width 0 height 0
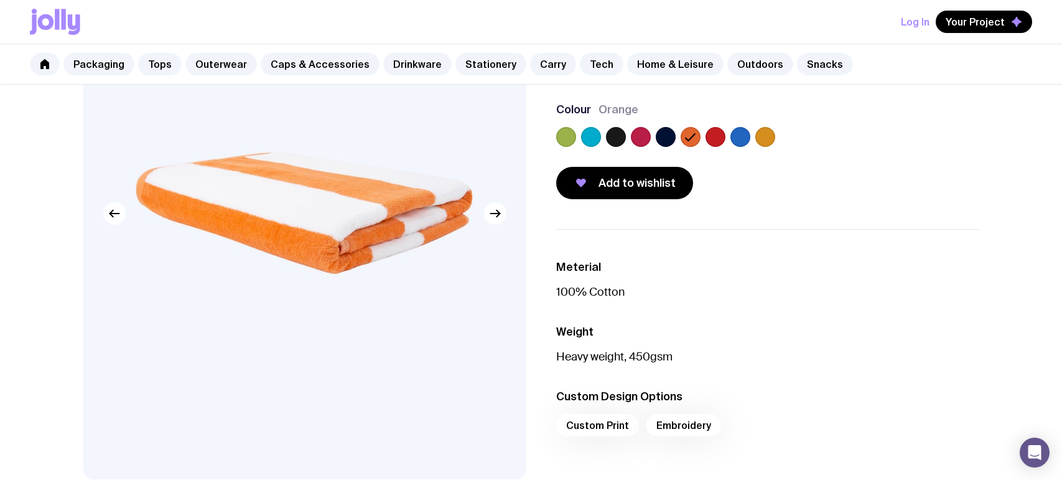
scroll to position [159, 0]
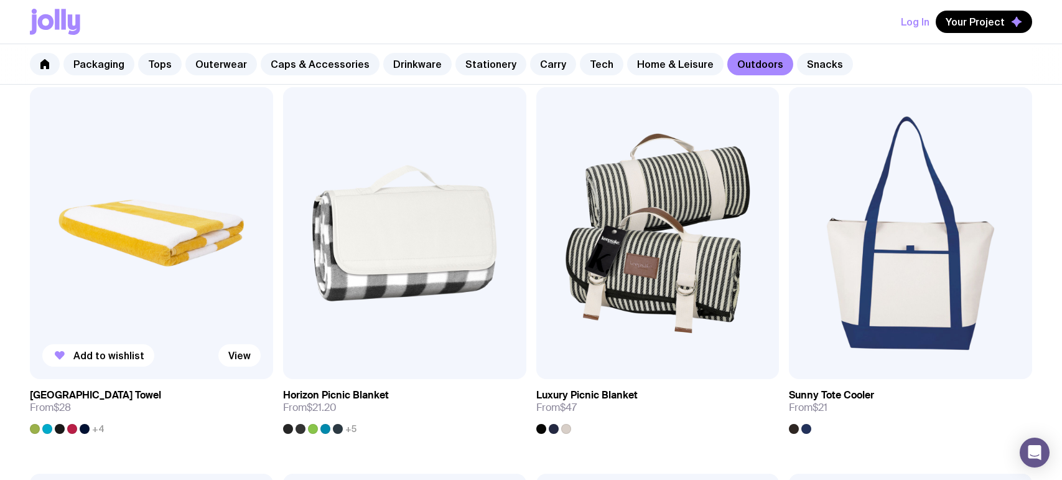
scroll to position [1027, 0]
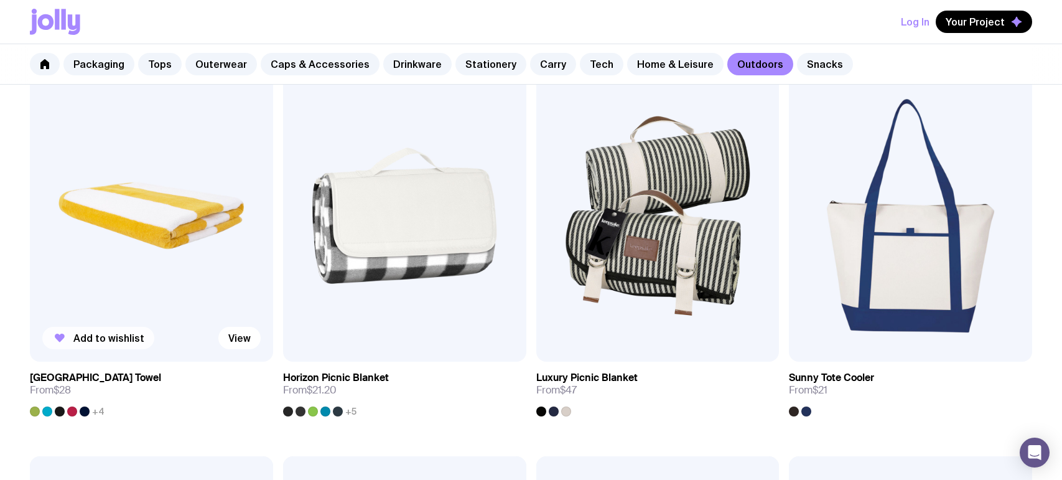
click at [109, 339] on span "Add to wishlist" at bounding box center [108, 338] width 71 height 12
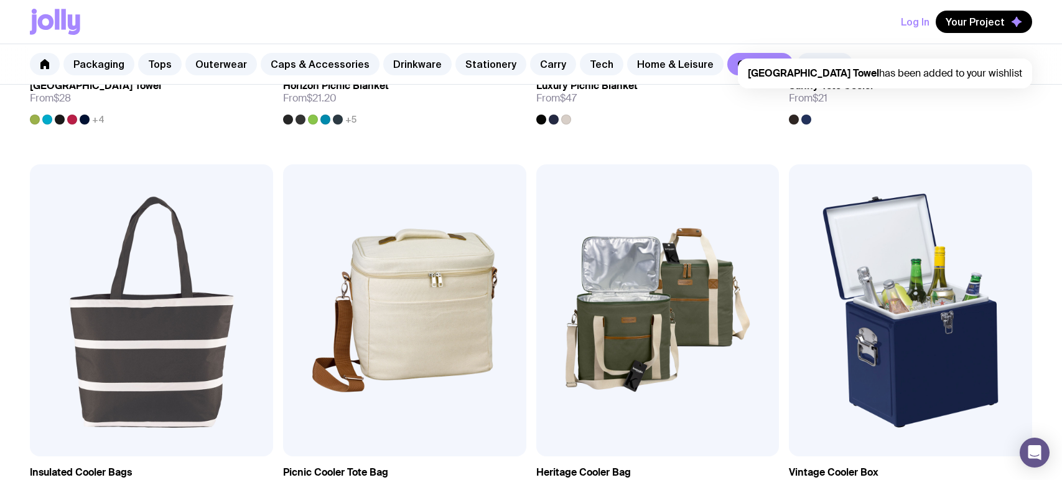
scroll to position [1338, 0]
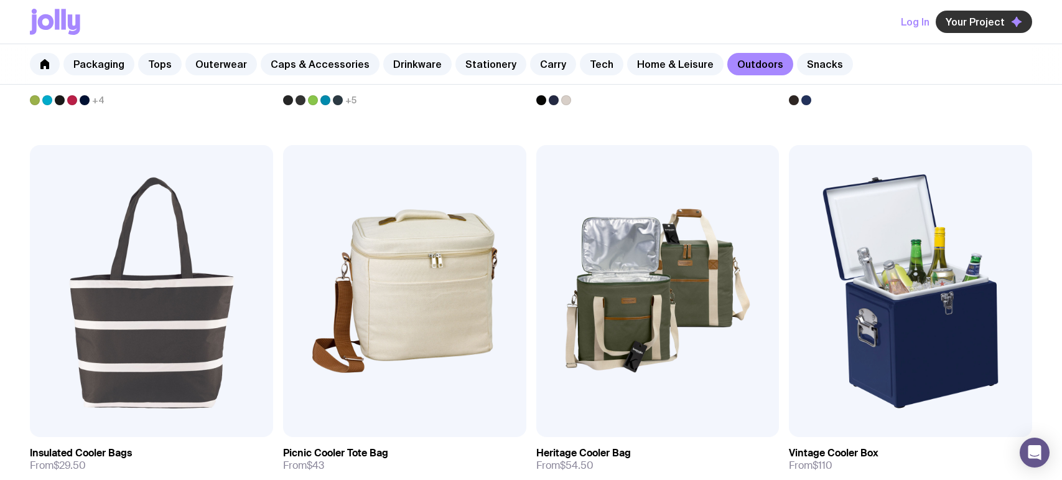
click at [996, 21] on span "Your Project" at bounding box center [974, 22] width 59 height 12
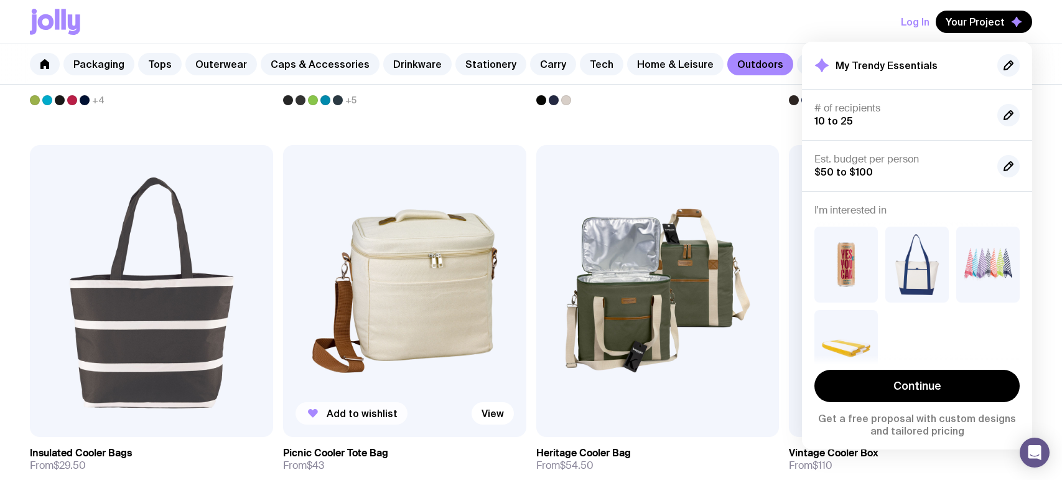
click at [353, 420] on button "Add to wishlist" at bounding box center [351, 413] width 112 height 22
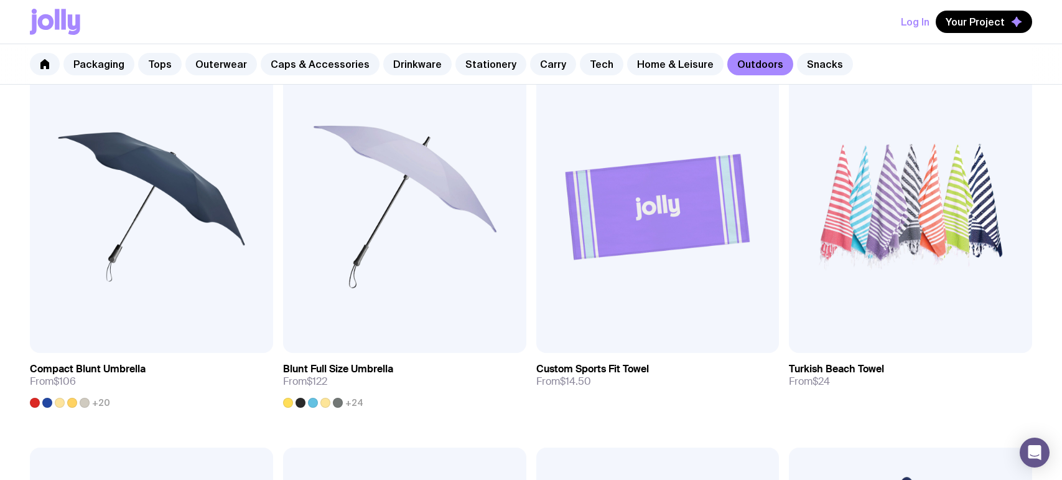
scroll to position [342, 0]
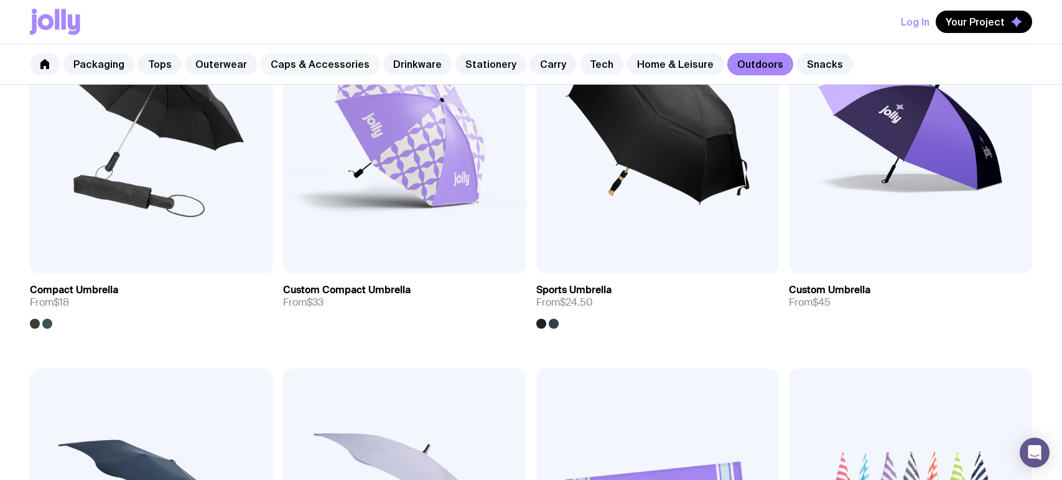
click at [328, 63] on link "Caps & Accessories" at bounding box center [320, 64] width 119 height 22
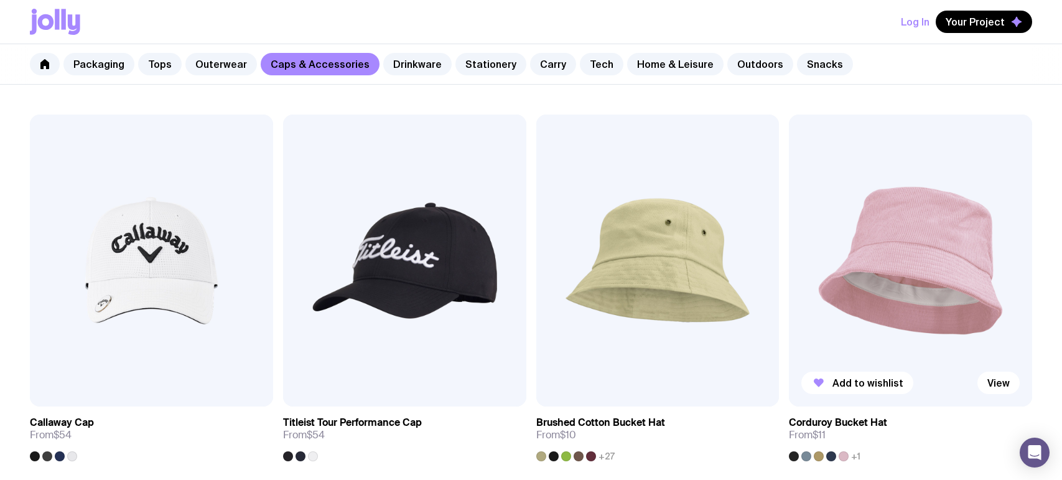
scroll to position [1002, 0]
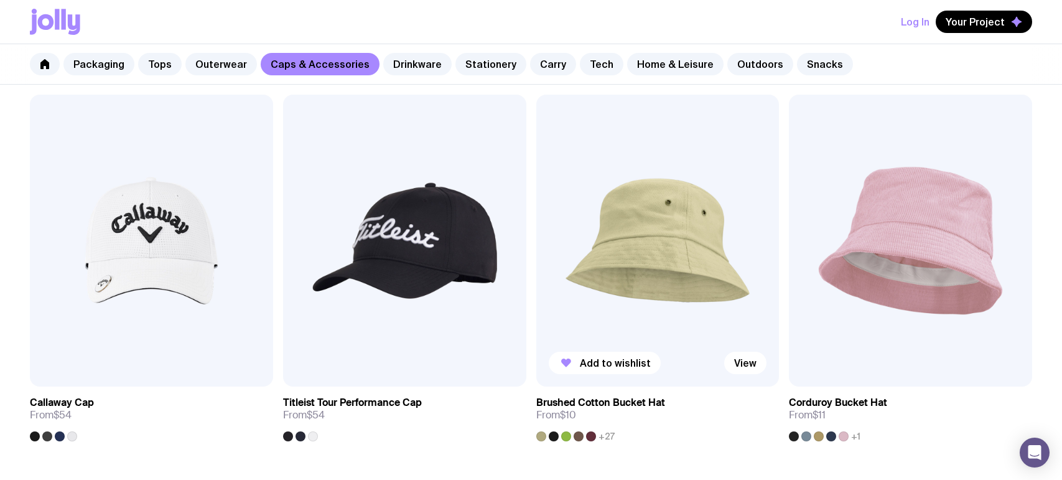
click at [633, 251] on img at bounding box center [657, 241] width 243 height 292
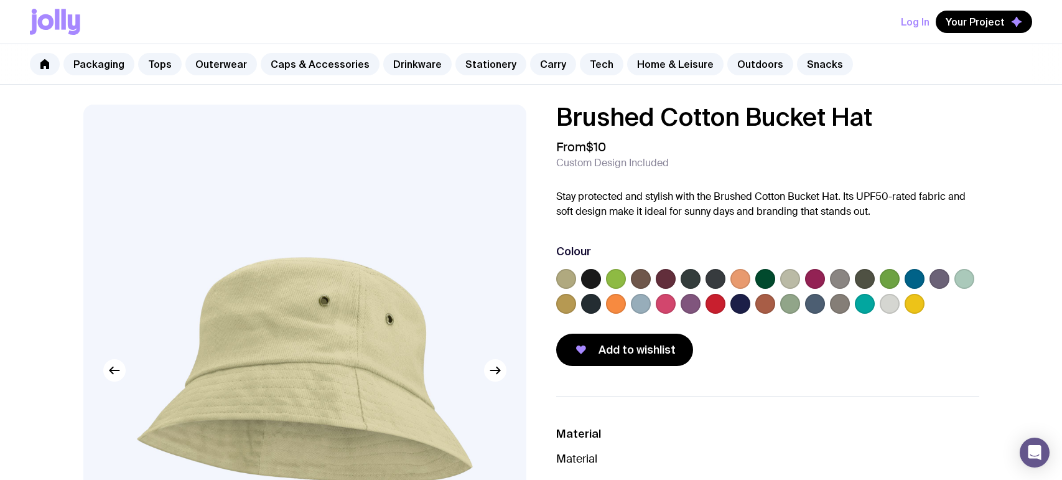
click at [741, 277] on label at bounding box center [740, 279] width 20 height 20
click at [0, 0] on input "radio" at bounding box center [0, 0] width 0 height 0
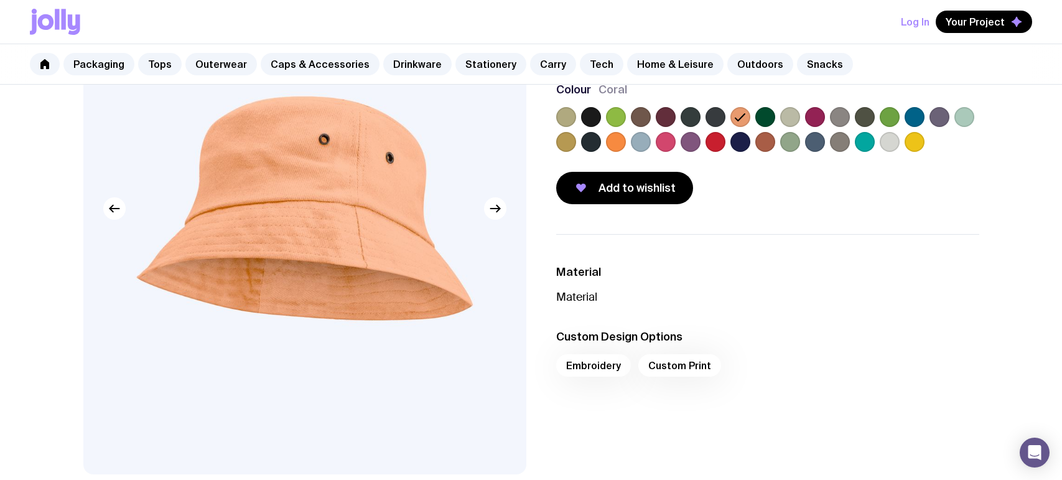
scroll to position [101, 0]
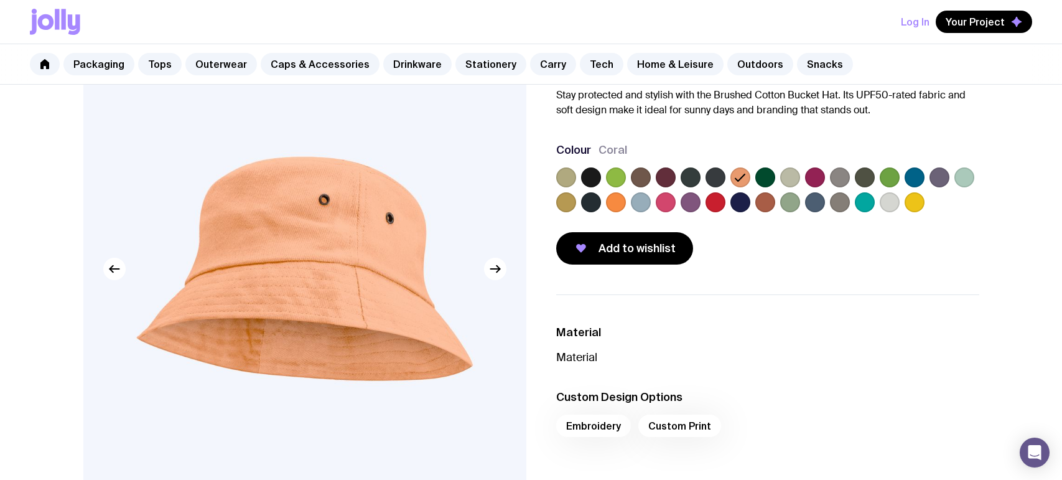
click at [616, 201] on label at bounding box center [616, 202] width 20 height 20
click at [0, 0] on input "radio" at bounding box center [0, 0] width 0 height 0
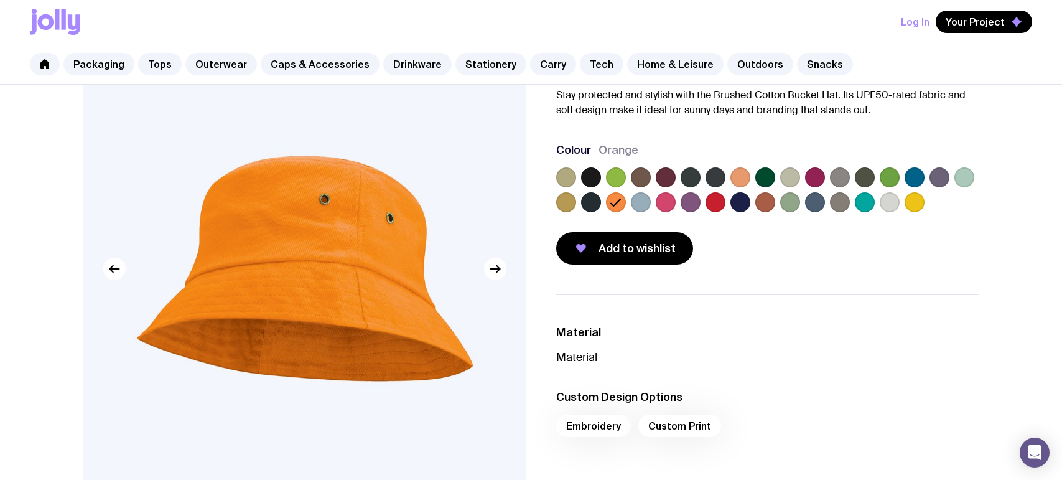
click at [660, 204] on label at bounding box center [666, 202] width 20 height 20
click at [0, 0] on input "radio" at bounding box center [0, 0] width 0 height 0
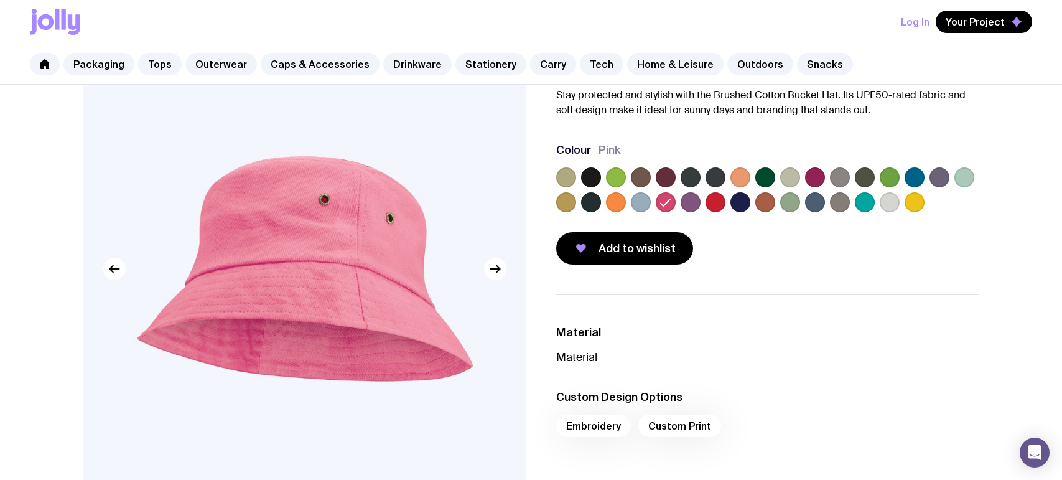
click at [714, 202] on label at bounding box center [715, 202] width 20 height 20
click at [0, 0] on input "radio" at bounding box center [0, 0] width 0 height 0
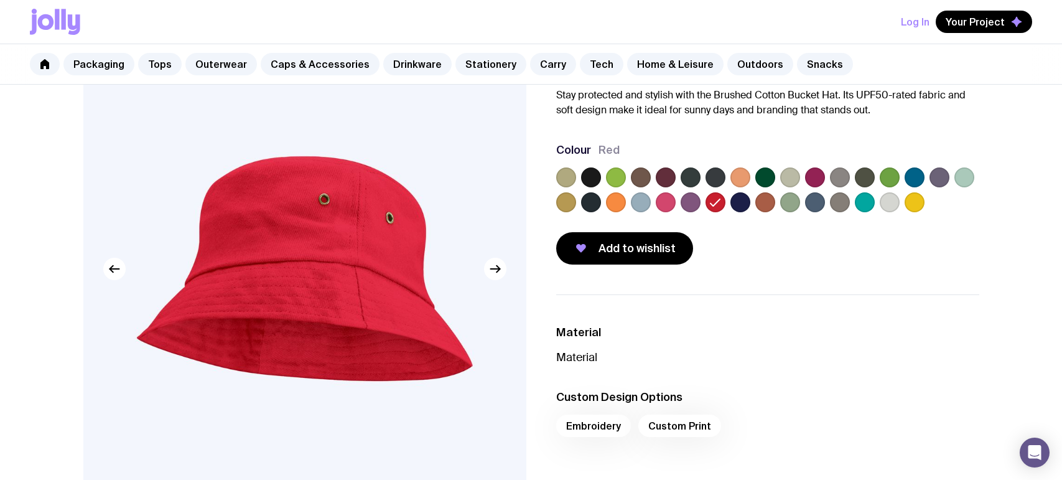
click at [736, 200] on label at bounding box center [740, 202] width 20 height 20
click at [0, 0] on input "radio" at bounding box center [0, 0] width 0 height 0
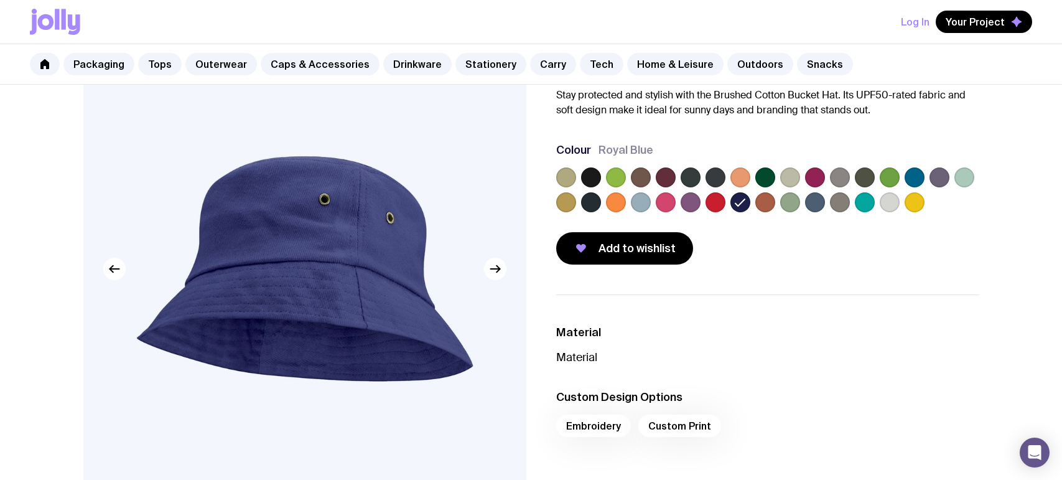
click at [766, 202] on label at bounding box center [765, 202] width 20 height 20
click at [0, 0] on input "radio" at bounding box center [0, 0] width 0 height 0
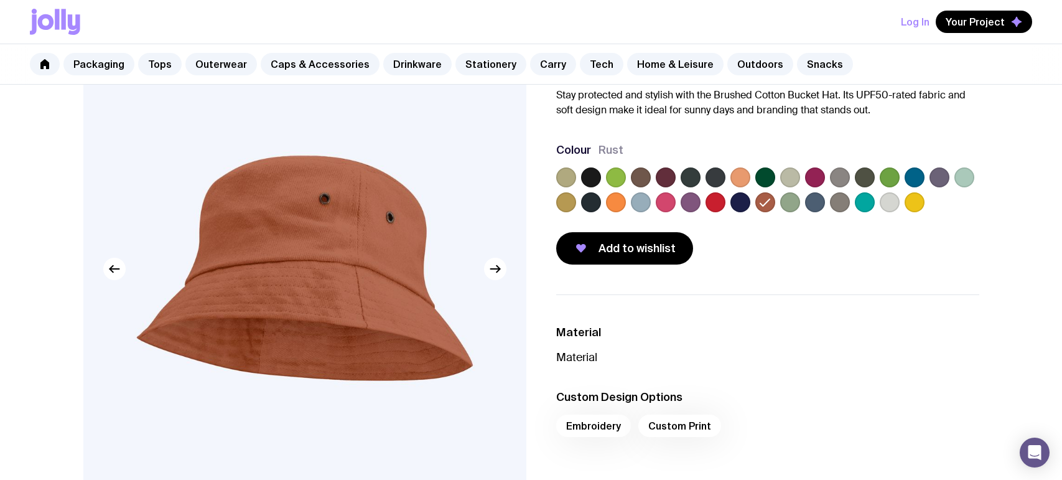
click at [788, 201] on label at bounding box center [790, 202] width 20 height 20
click at [0, 0] on input "radio" at bounding box center [0, 0] width 0 height 0
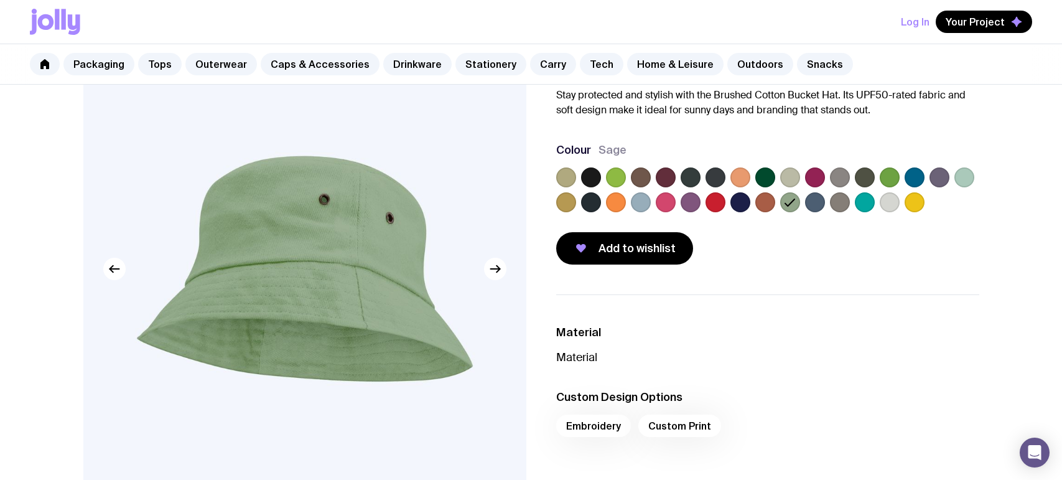
click at [807, 201] on label at bounding box center [815, 202] width 20 height 20
click at [0, 0] on input "radio" at bounding box center [0, 0] width 0 height 0
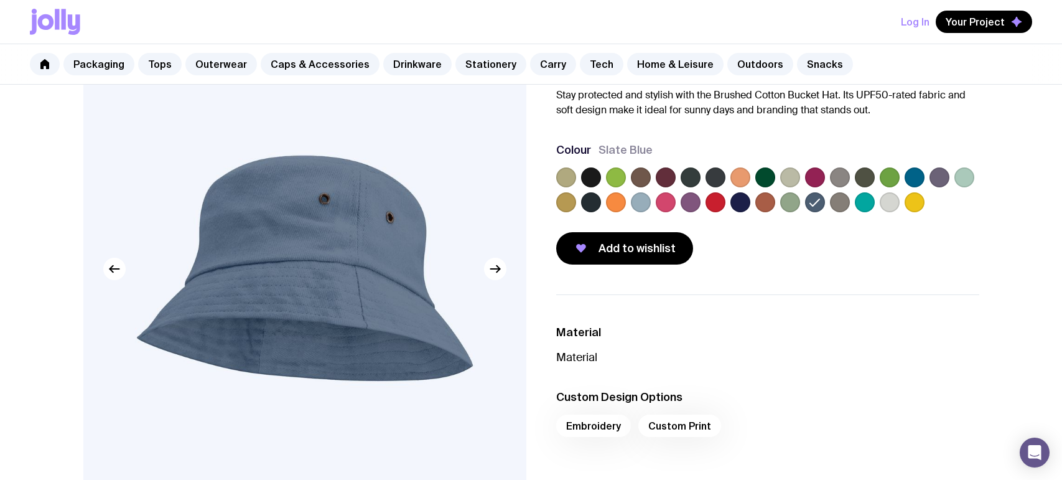
click at [828, 203] on div at bounding box center [767, 192] width 423 height 50
click at [871, 201] on label at bounding box center [865, 202] width 20 height 20
click at [0, 0] on input "radio" at bounding box center [0, 0] width 0 height 0
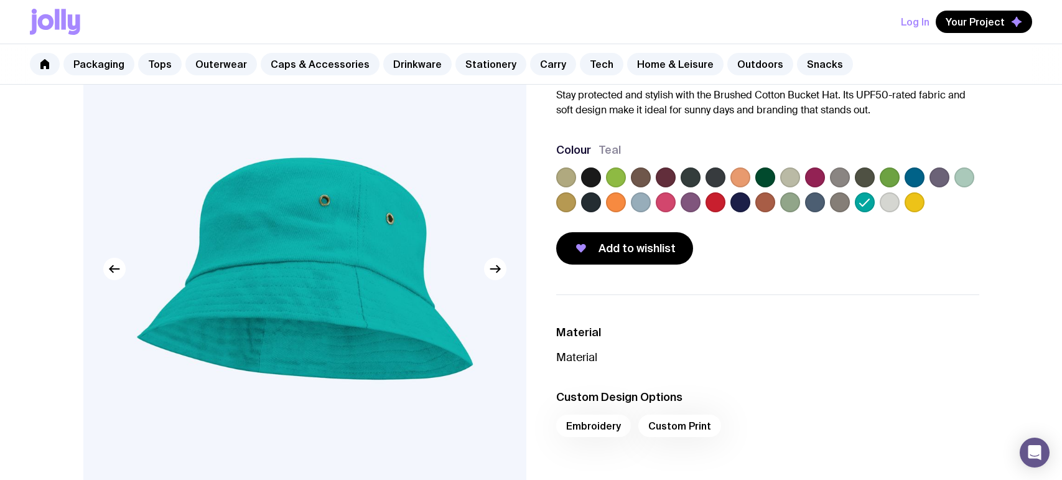
click at [884, 203] on label at bounding box center [889, 202] width 20 height 20
click at [0, 0] on input "radio" at bounding box center [0, 0] width 0 height 0
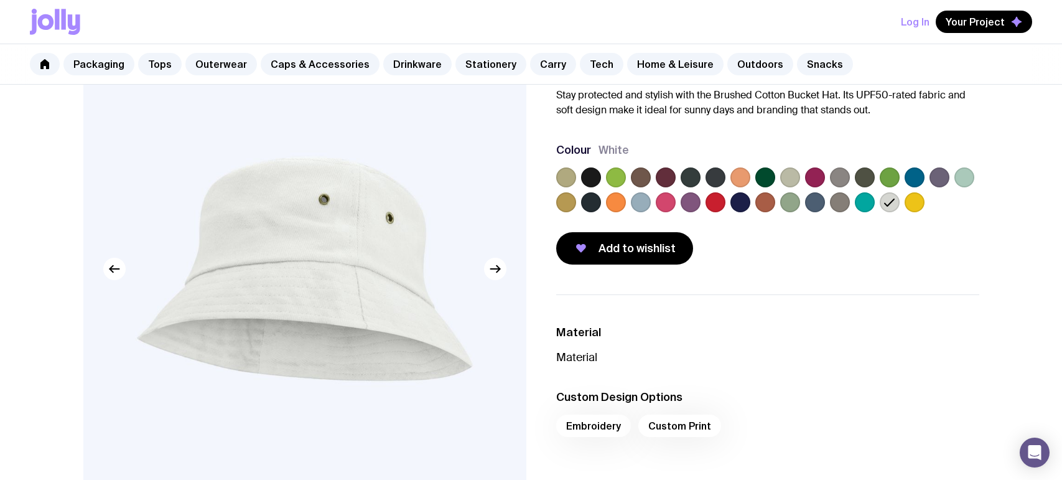
click at [741, 179] on label at bounding box center [740, 177] width 20 height 20
click at [0, 0] on input "radio" at bounding box center [0, 0] width 0 height 0
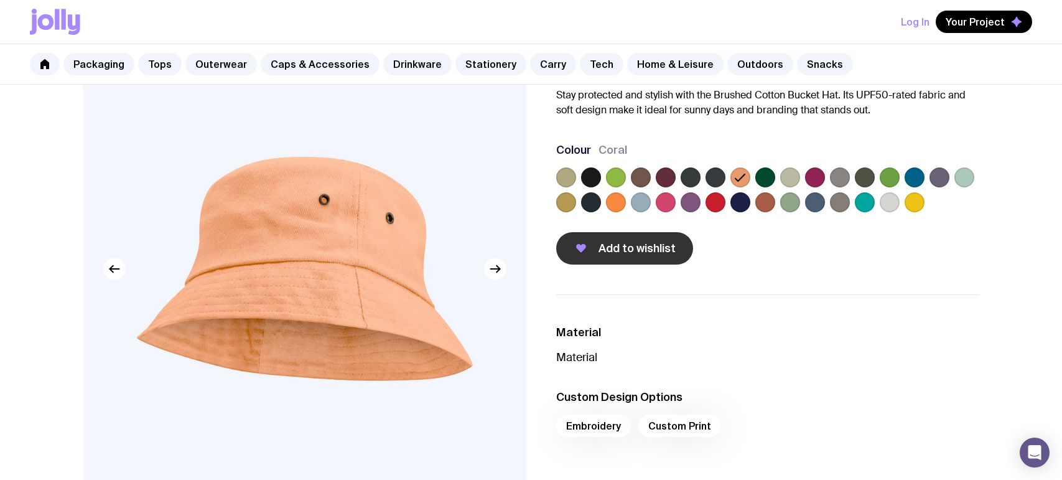
click at [590, 253] on button "Add to wishlist" at bounding box center [624, 248] width 137 height 32
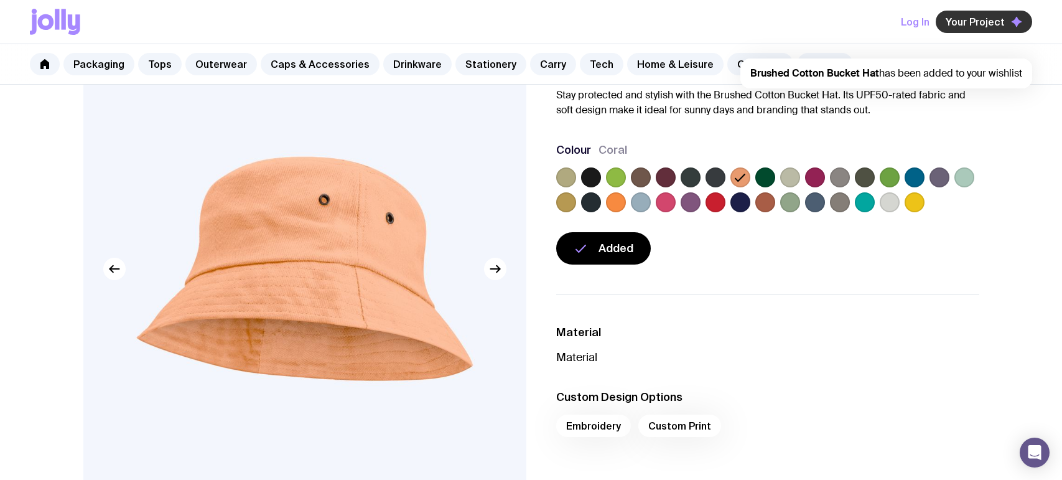
click at [1002, 24] on span "Your Project" at bounding box center [974, 22] width 59 height 12
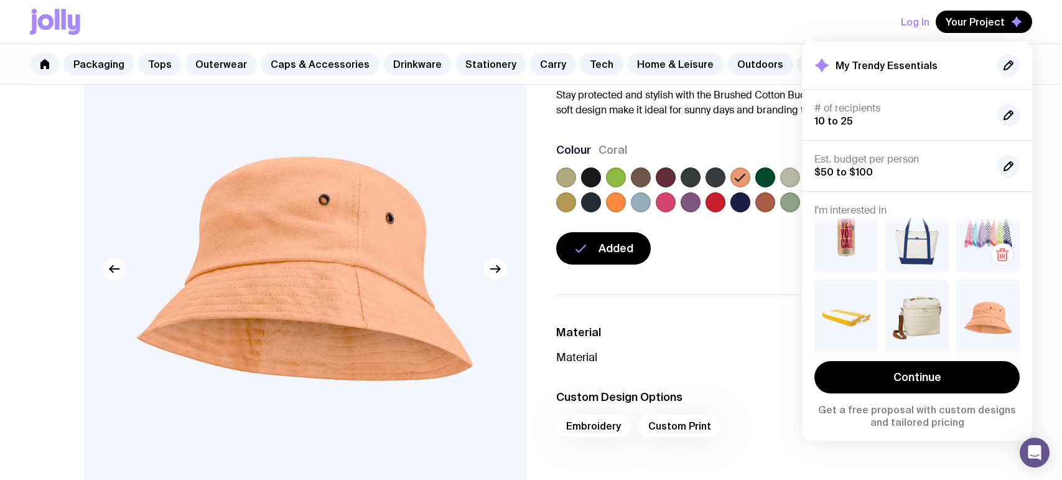
scroll to position [32, 0]
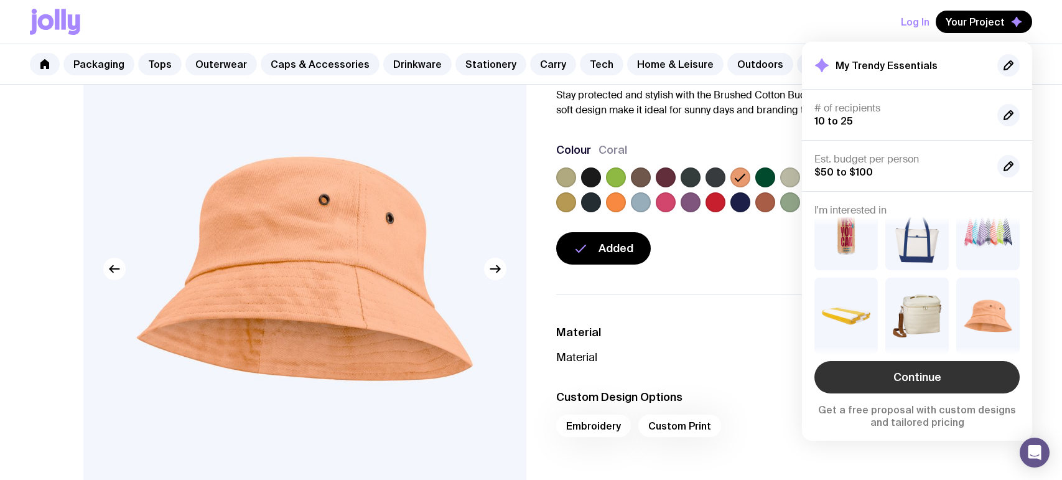
click at [928, 378] on link "Continue" at bounding box center [916, 377] width 205 height 32
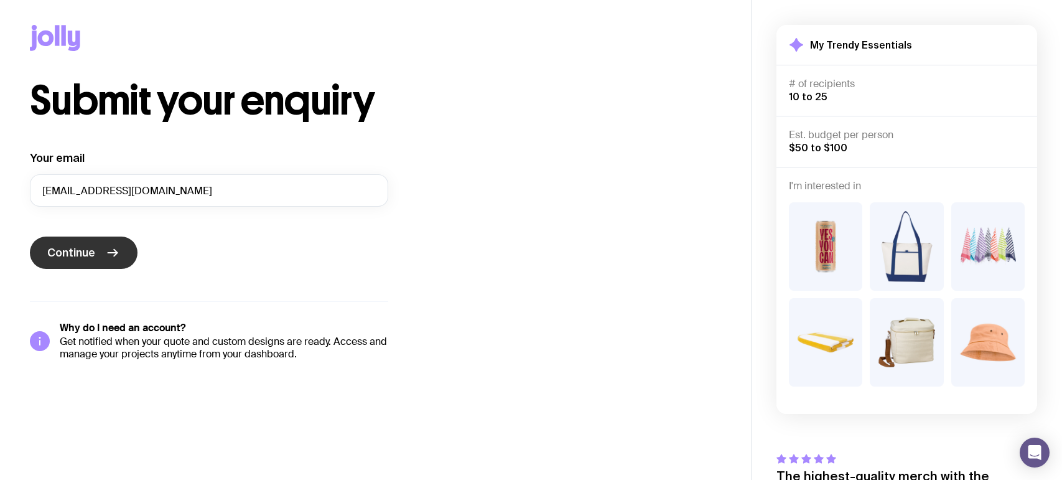
click at [85, 251] on span "Continue" at bounding box center [71, 252] width 48 height 15
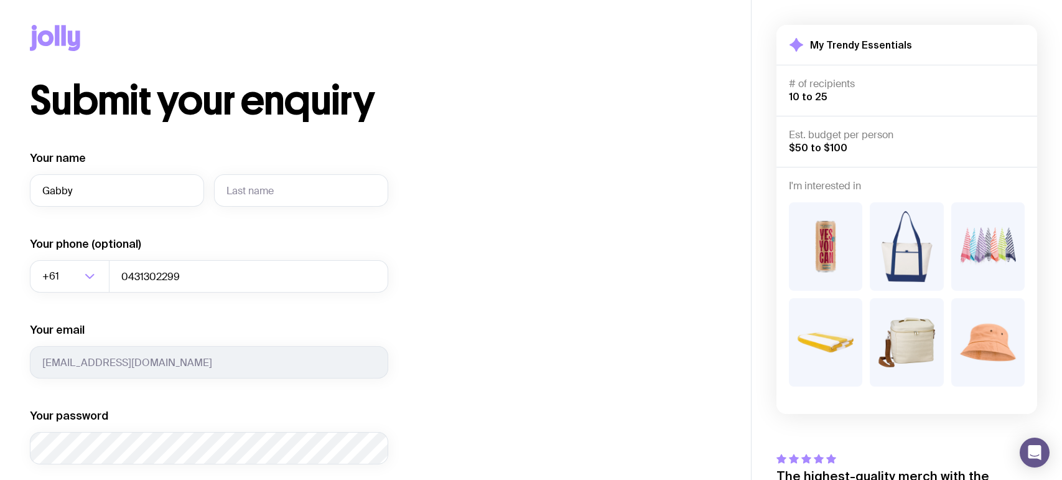
type input "Gabby"
type input "[PERSON_NAME]"
click at [646, 252] on div "Submit your enquiry Your name [PERSON_NAME] Your phone (optional) +61 Loading..…" at bounding box center [375, 349] width 691 height 537
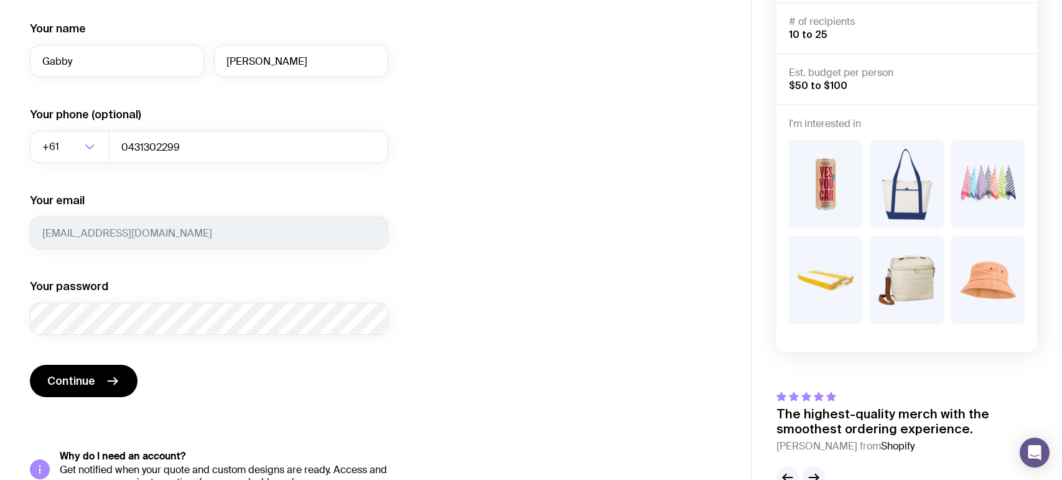
scroll to position [163, 0]
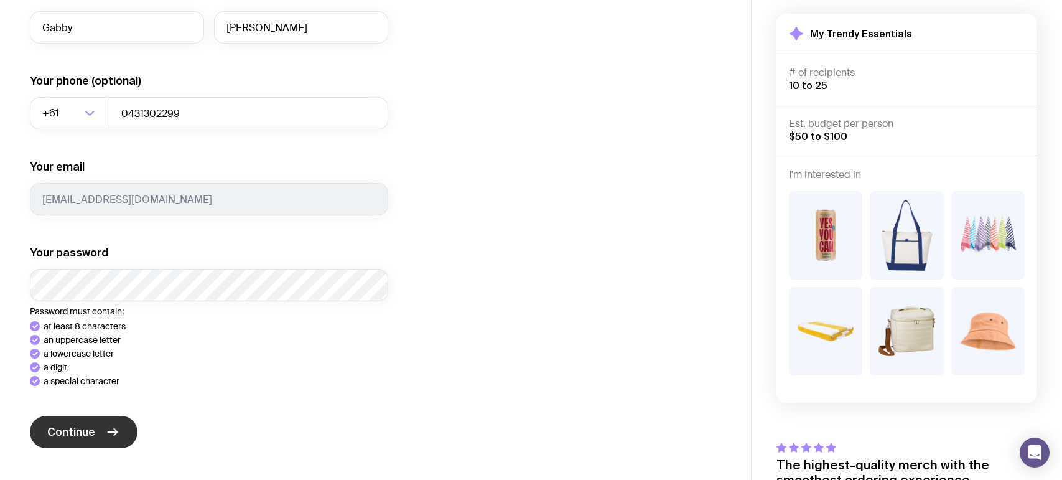
click at [102, 427] on div "Continue" at bounding box center [209, 432] width 358 height 35
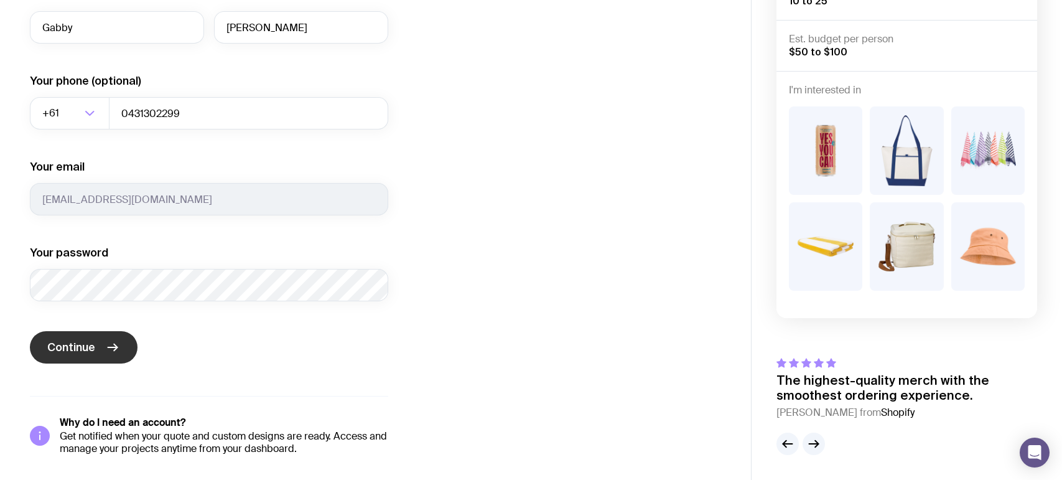
click at [95, 346] on button "Continue" at bounding box center [84, 347] width 108 height 32
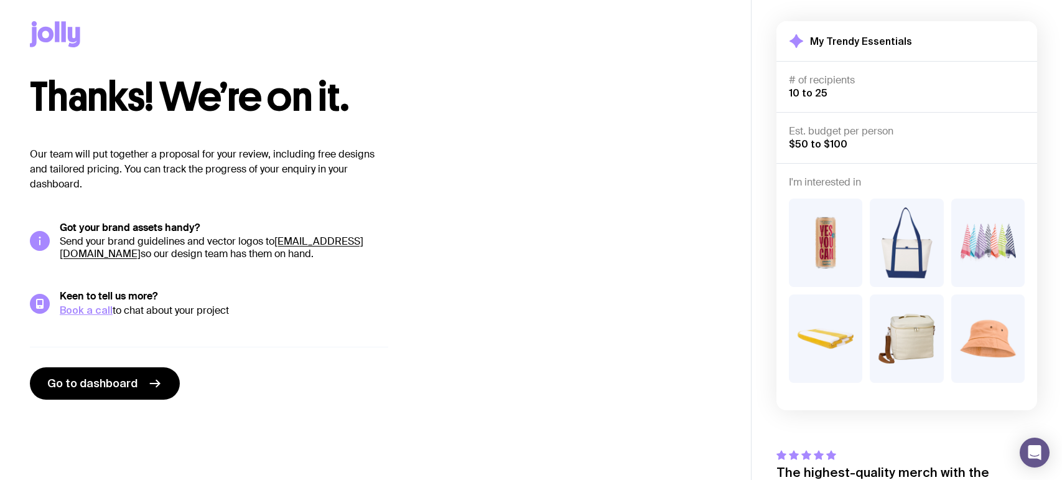
scroll to position [0, 0]
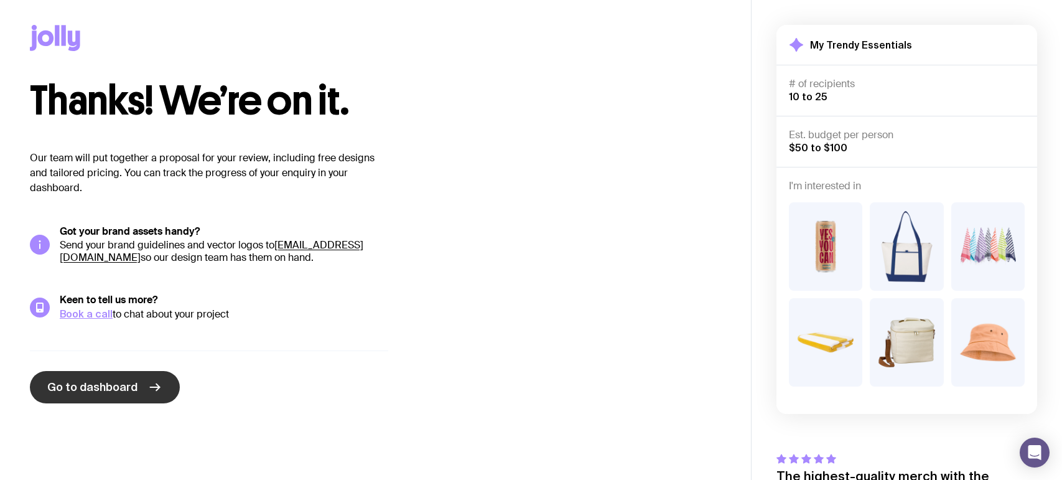
click at [124, 382] on span "Go to dashboard" at bounding box center [92, 386] width 90 height 15
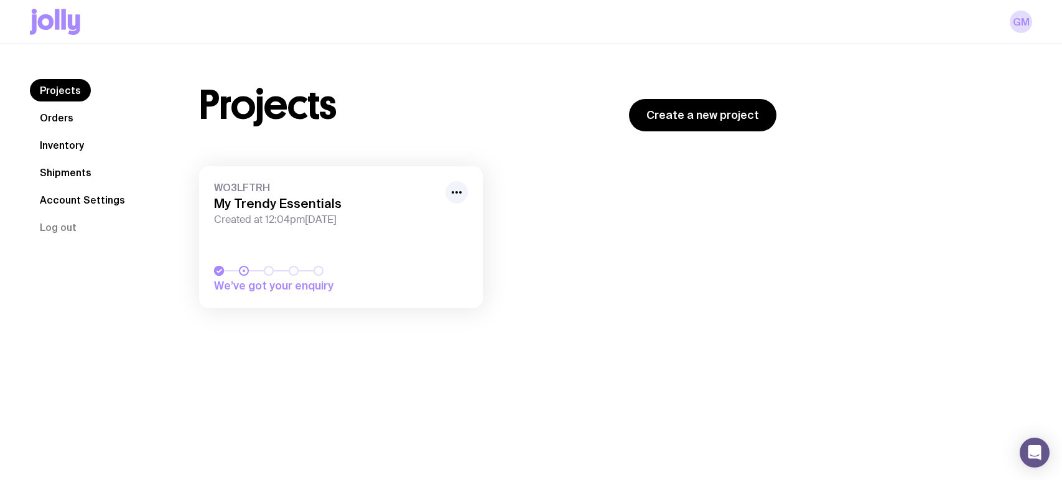
click at [654, 238] on div "WO3LFTRH My Trendy Essentials Created at 12:04pm[DATE] We’ve got your enquiry L…" at bounding box center [487, 243] width 577 height 154
click at [311, 281] on span "We’ve got your enquiry" at bounding box center [301, 285] width 174 height 15
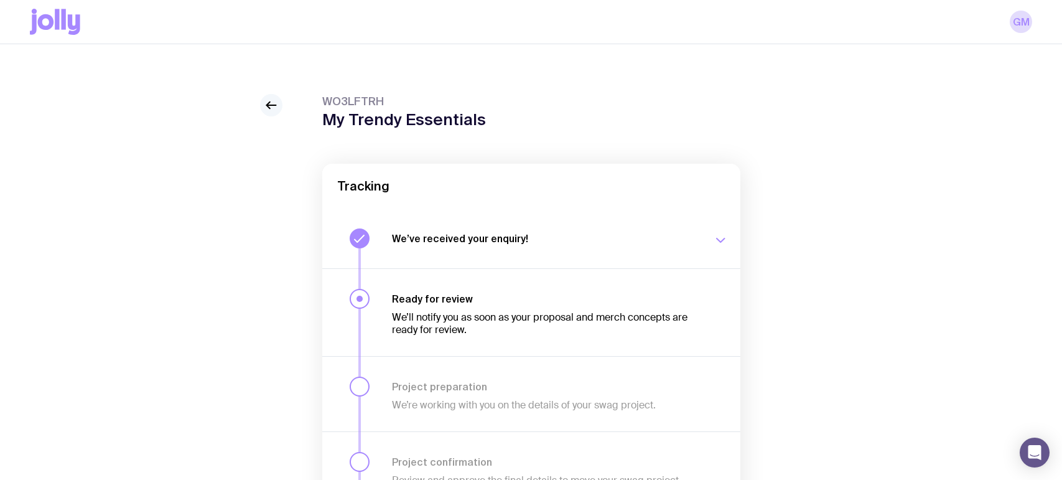
click at [266, 106] on icon at bounding box center [271, 105] width 15 height 15
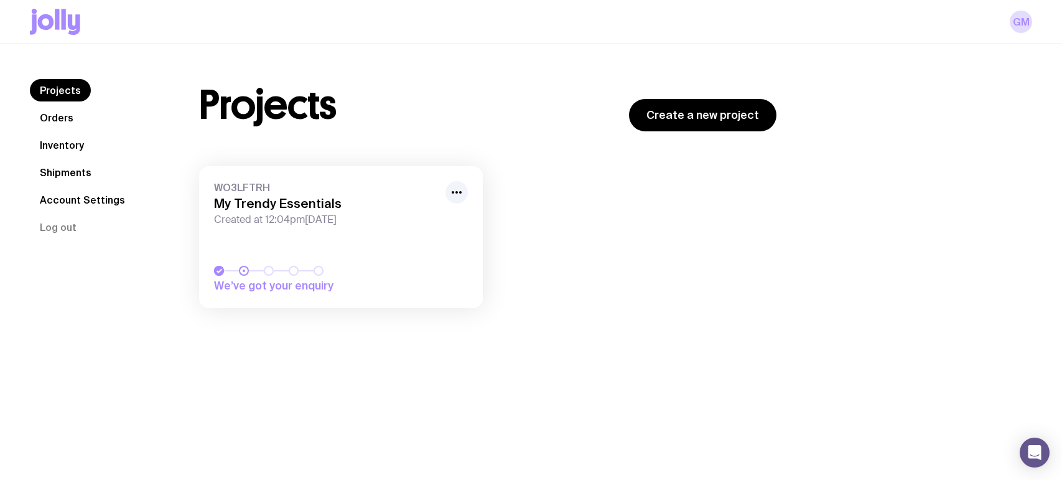
click at [57, 26] on icon at bounding box center [57, 19] width 4 height 21
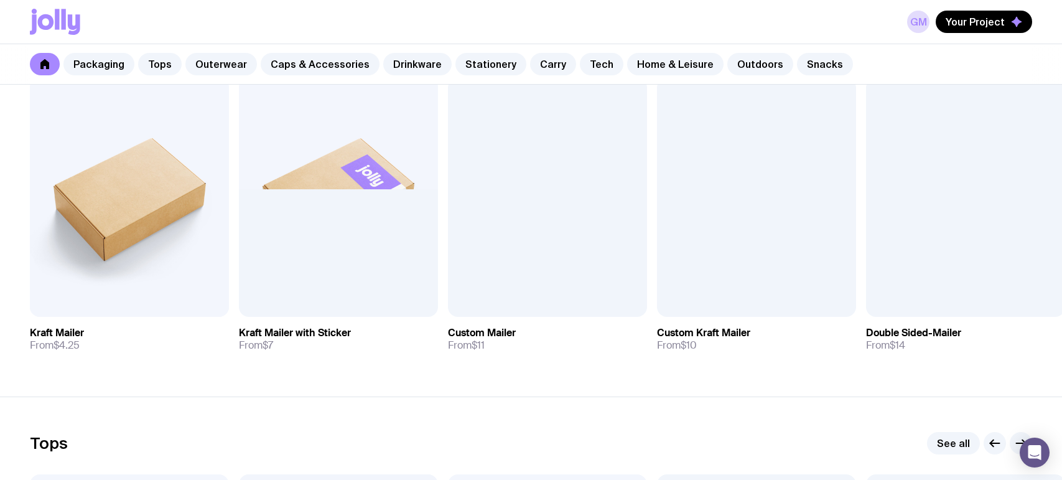
scroll to position [272, 0]
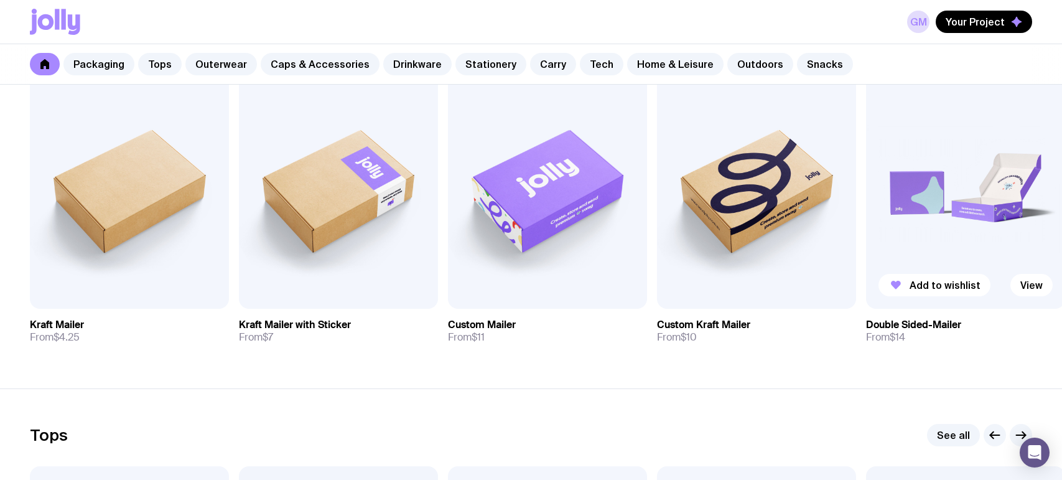
click at [960, 198] on img at bounding box center [965, 189] width 199 height 239
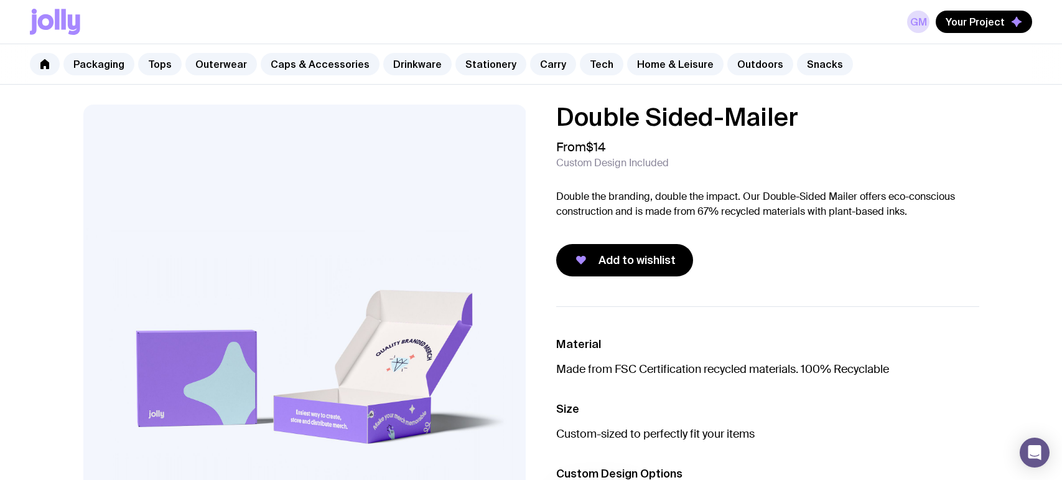
click at [65, 15] on icon at bounding box center [64, 19] width 4 height 21
